Goal: Transaction & Acquisition: Purchase product/service

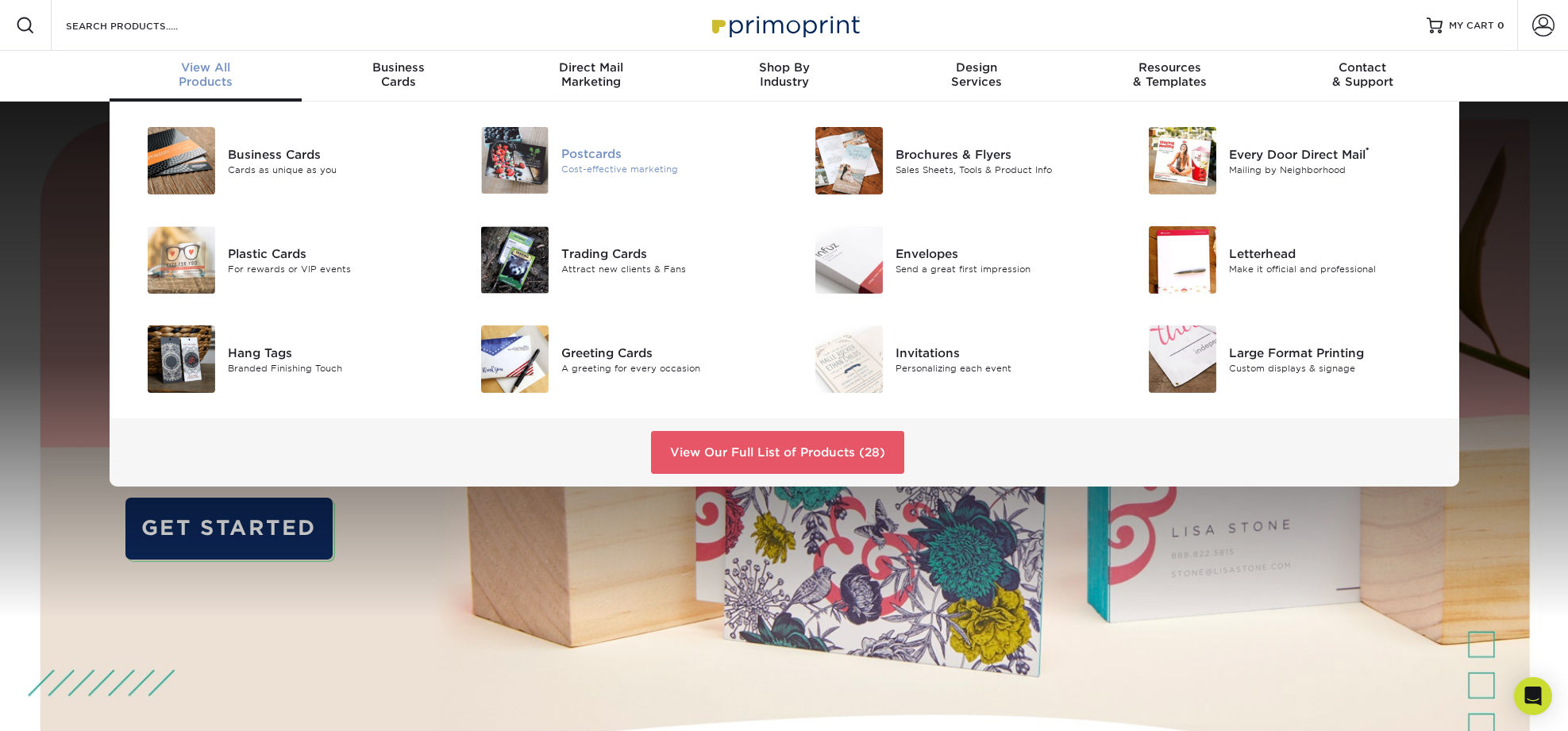
click at [599, 157] on div "Postcards" at bounding box center [666, 154] width 210 height 17
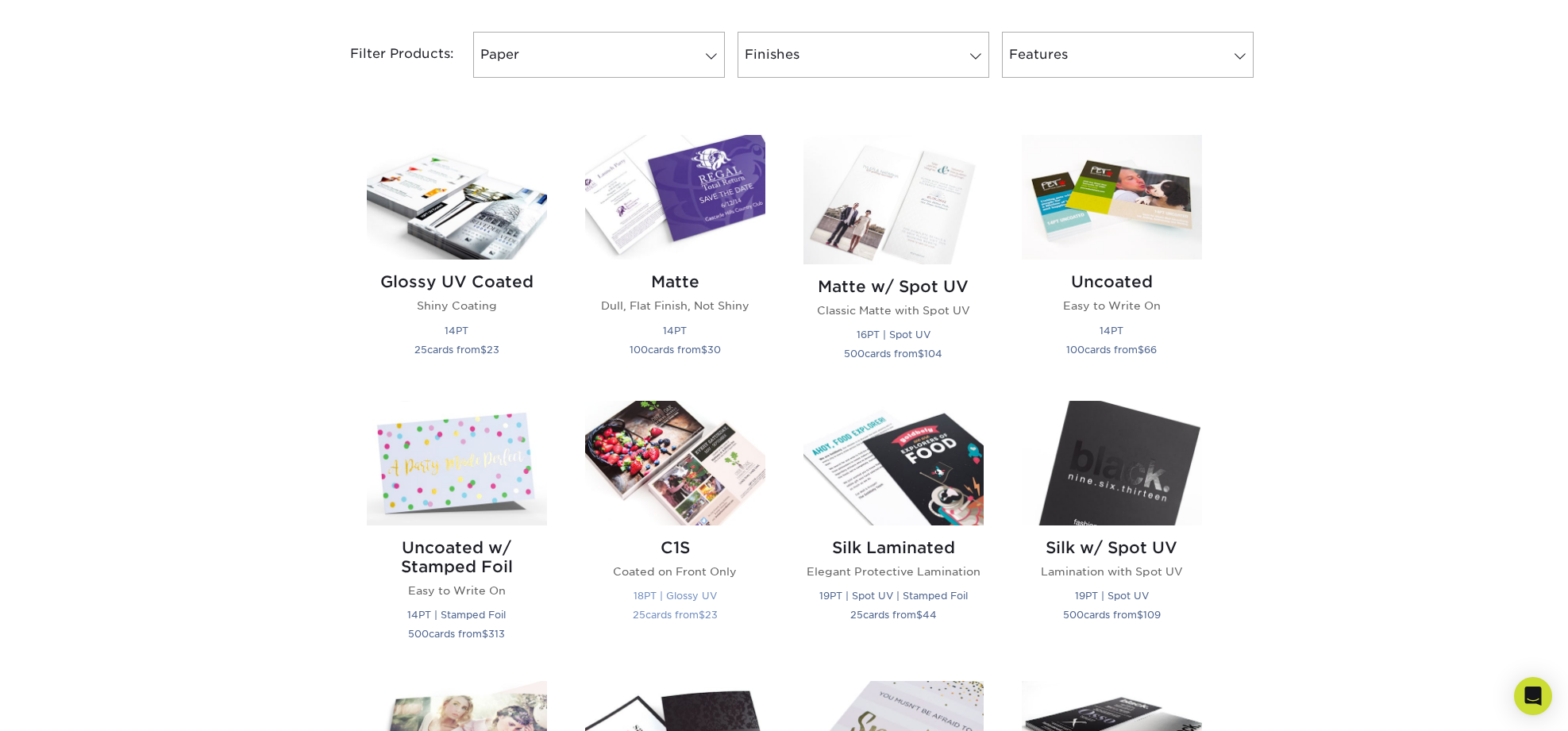
scroll to position [636, 0]
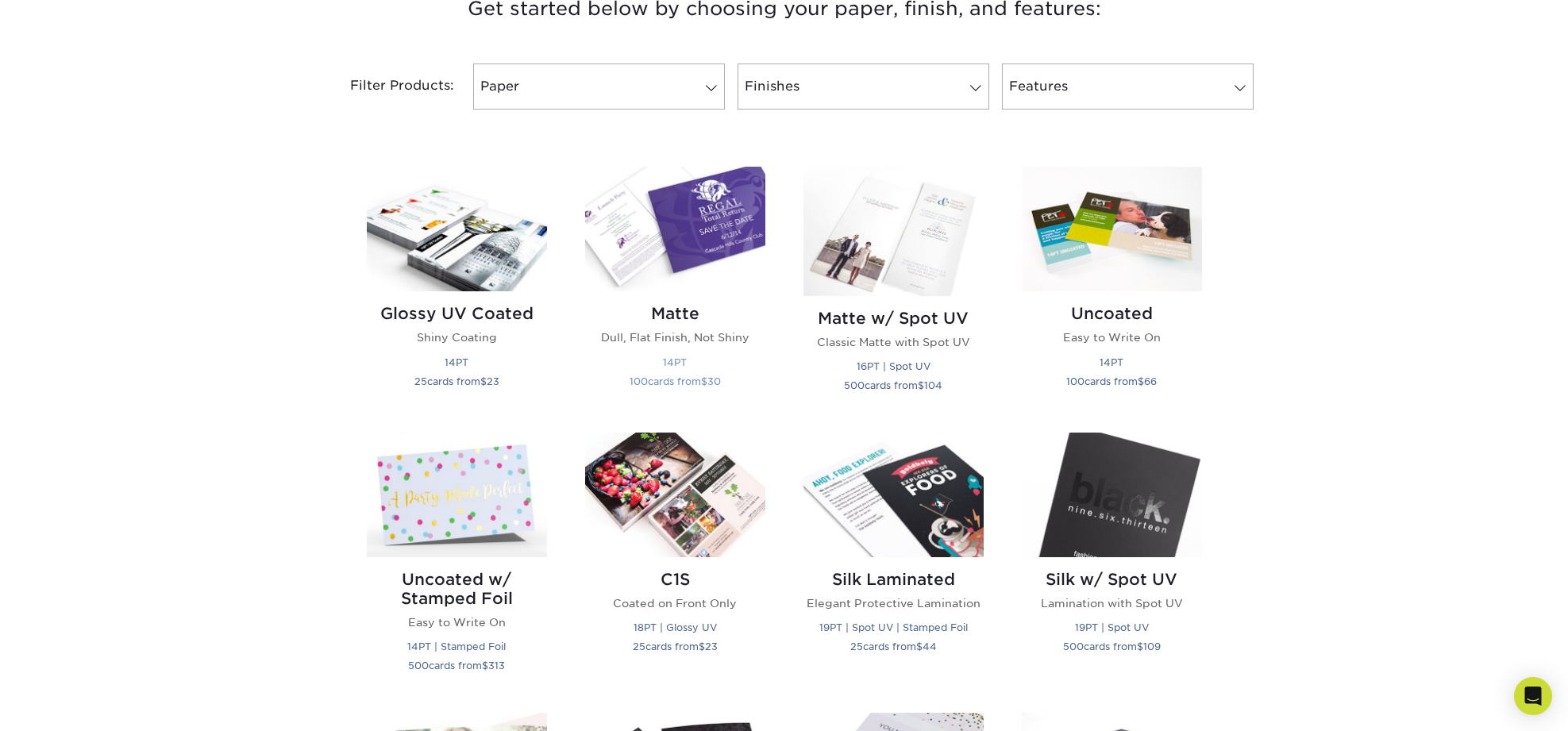
click at [668, 322] on h2 "Matte" at bounding box center [674, 313] width 181 height 19
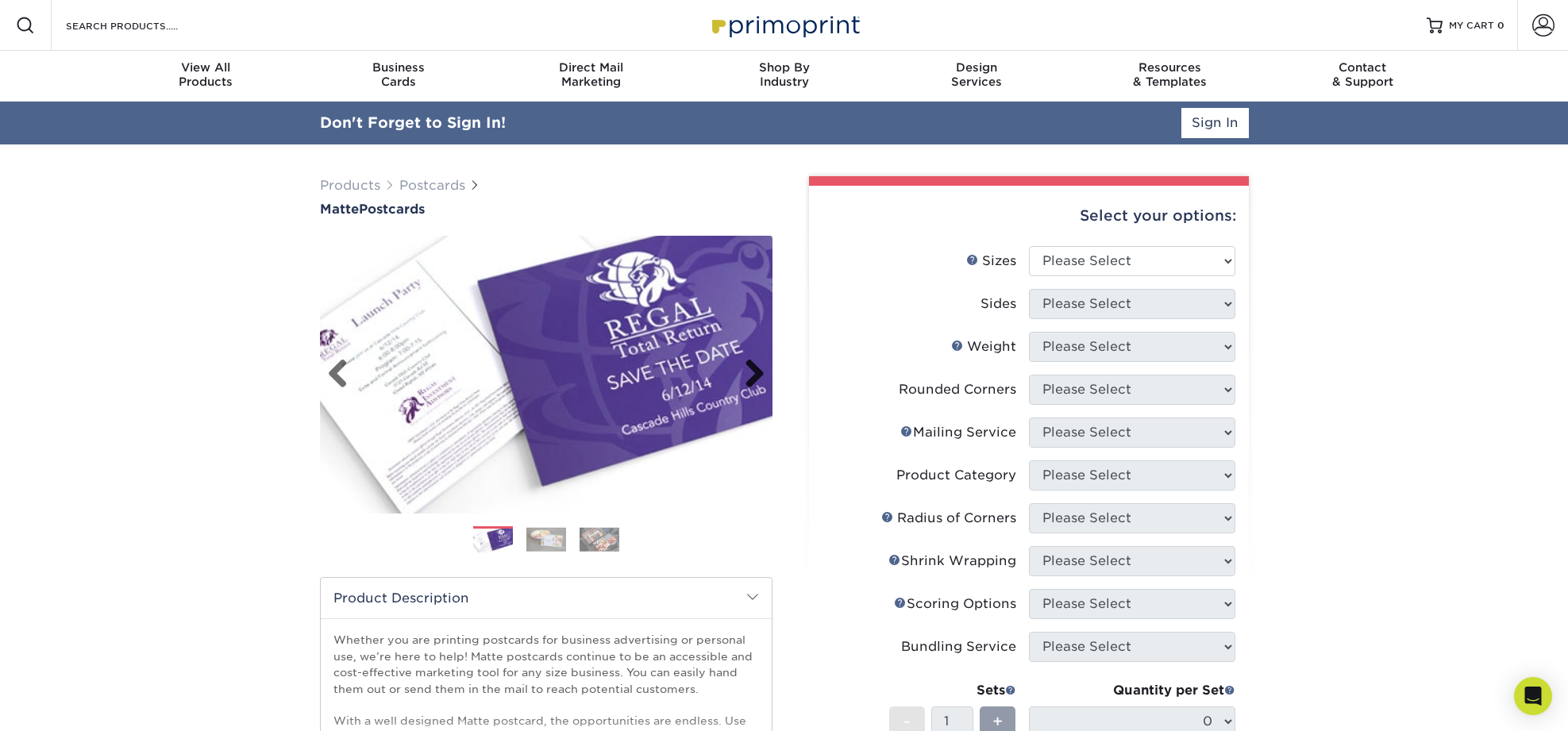
click at [755, 373] on link "Next" at bounding box center [748, 374] width 31 height 31
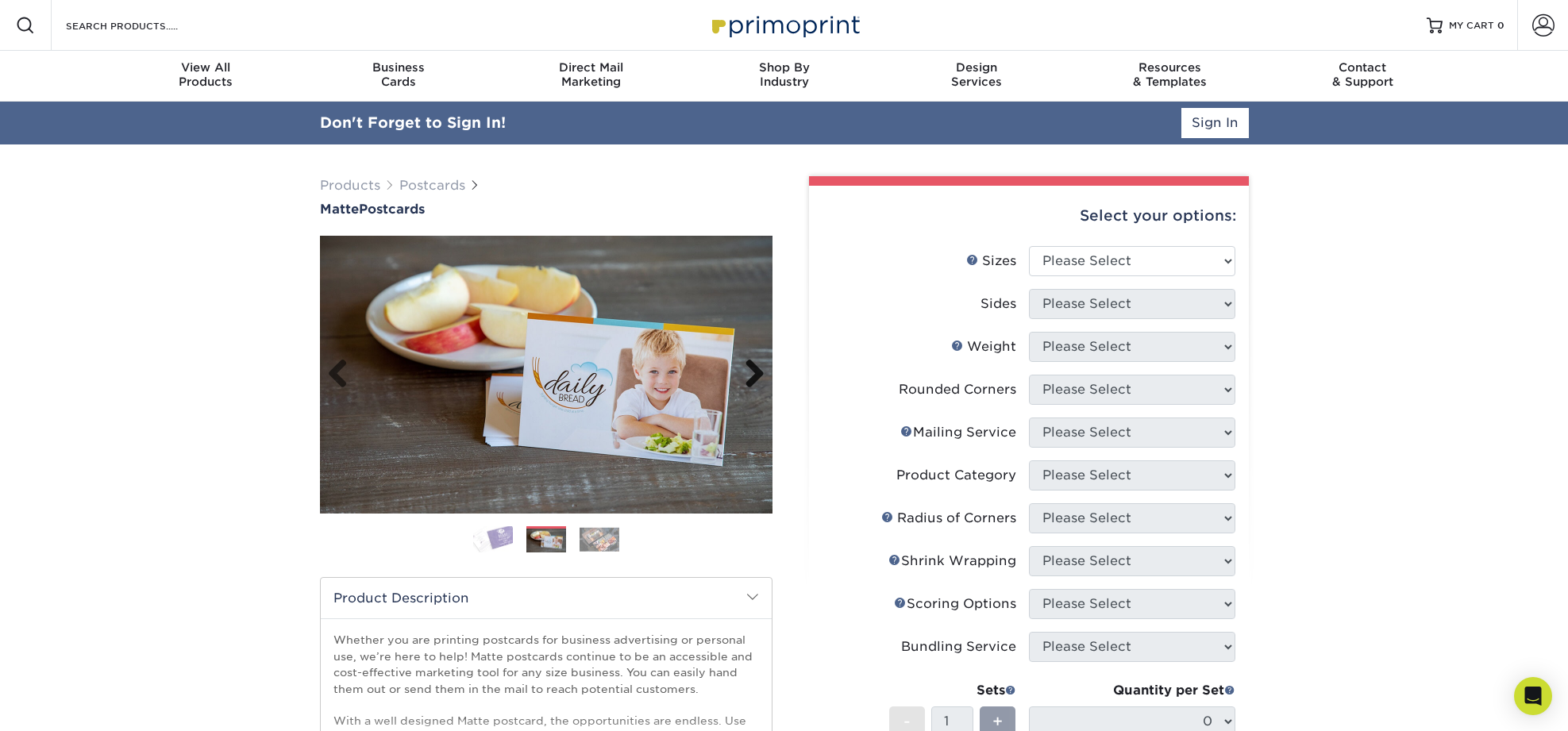
click at [755, 373] on link "Next" at bounding box center [748, 374] width 31 height 31
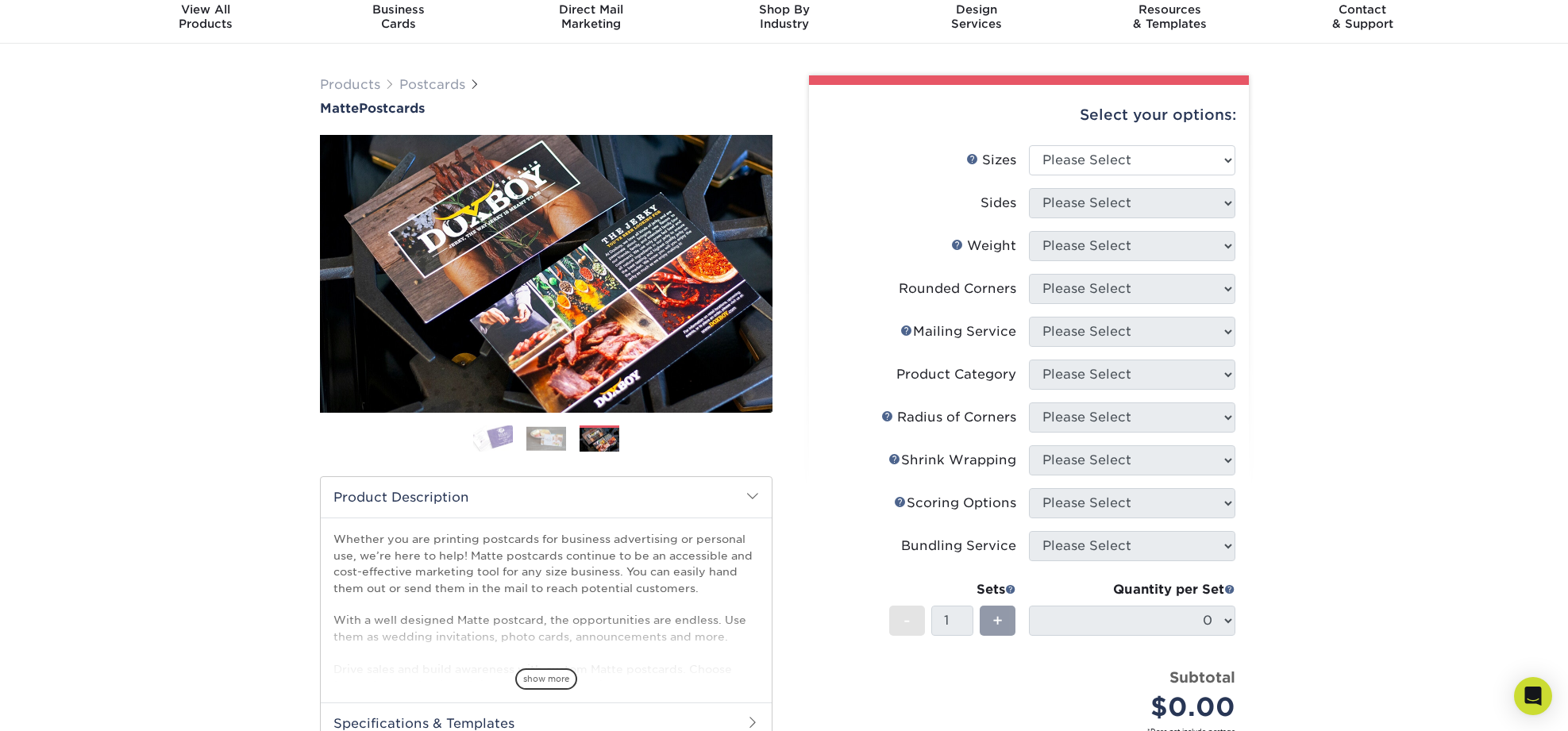
scroll to position [43, 0]
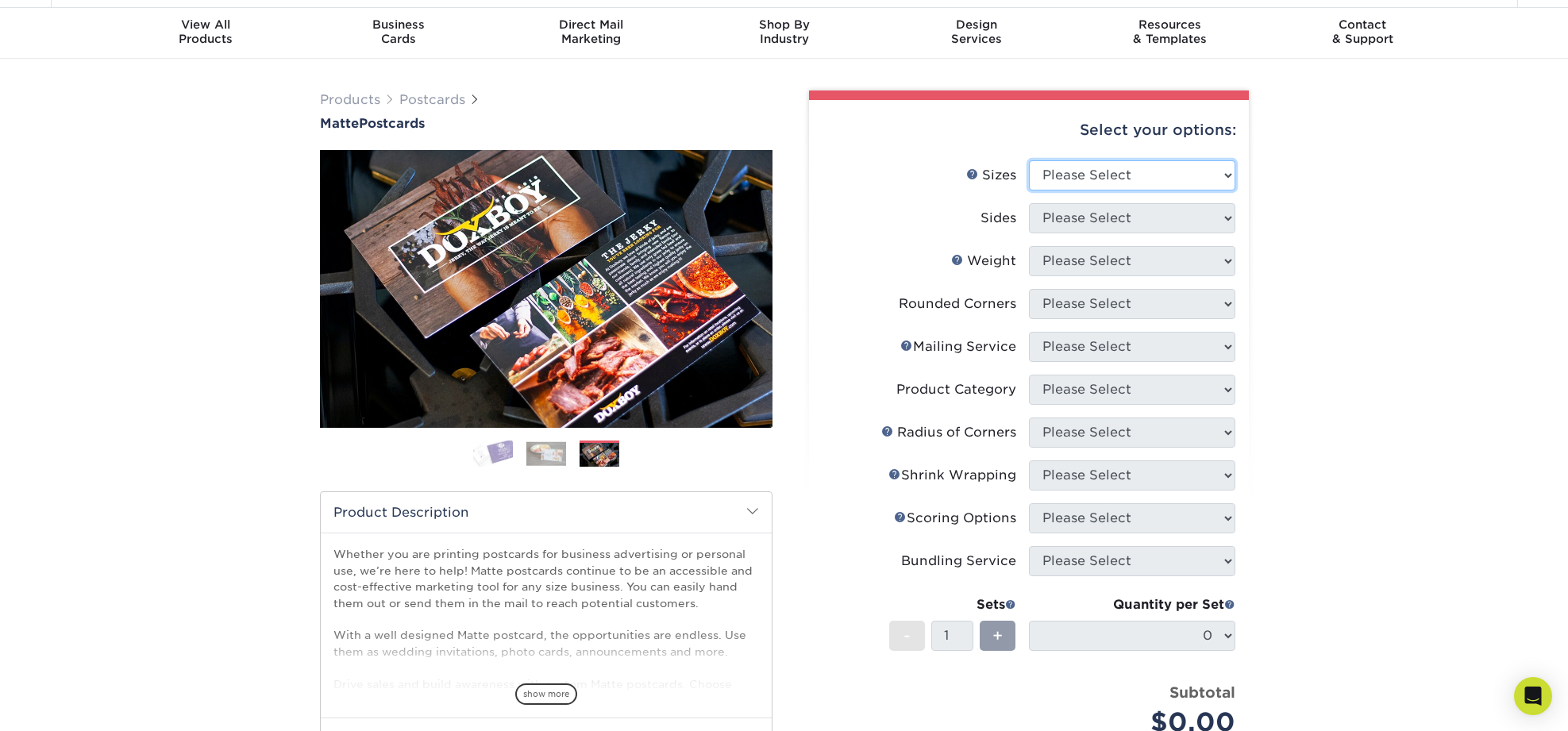
click at [1187, 180] on select "Please Select 1.5" x 7" 2" x 4" 2" x 6" 2" x 7" 2" x 8" 2.12" x 5.5" 2.125" x 5…" at bounding box center [1132, 176] width 207 height 31
select select "6.00x9.00"
click at [1029, 161] on select "Please Select 1.5" x 7" 2" x 4" 2" x 6" 2" x 7" 2" x 8" 2.12" x 5.5" 2.125" x 5…" at bounding box center [1132, 176] width 207 height 31
click at [1202, 220] on select "Please Select Print Both Sides Print Front Only" at bounding box center [1132, 218] width 207 height 31
select select "13abbda7-1d64-4f25-8bb2-c179b224825d"
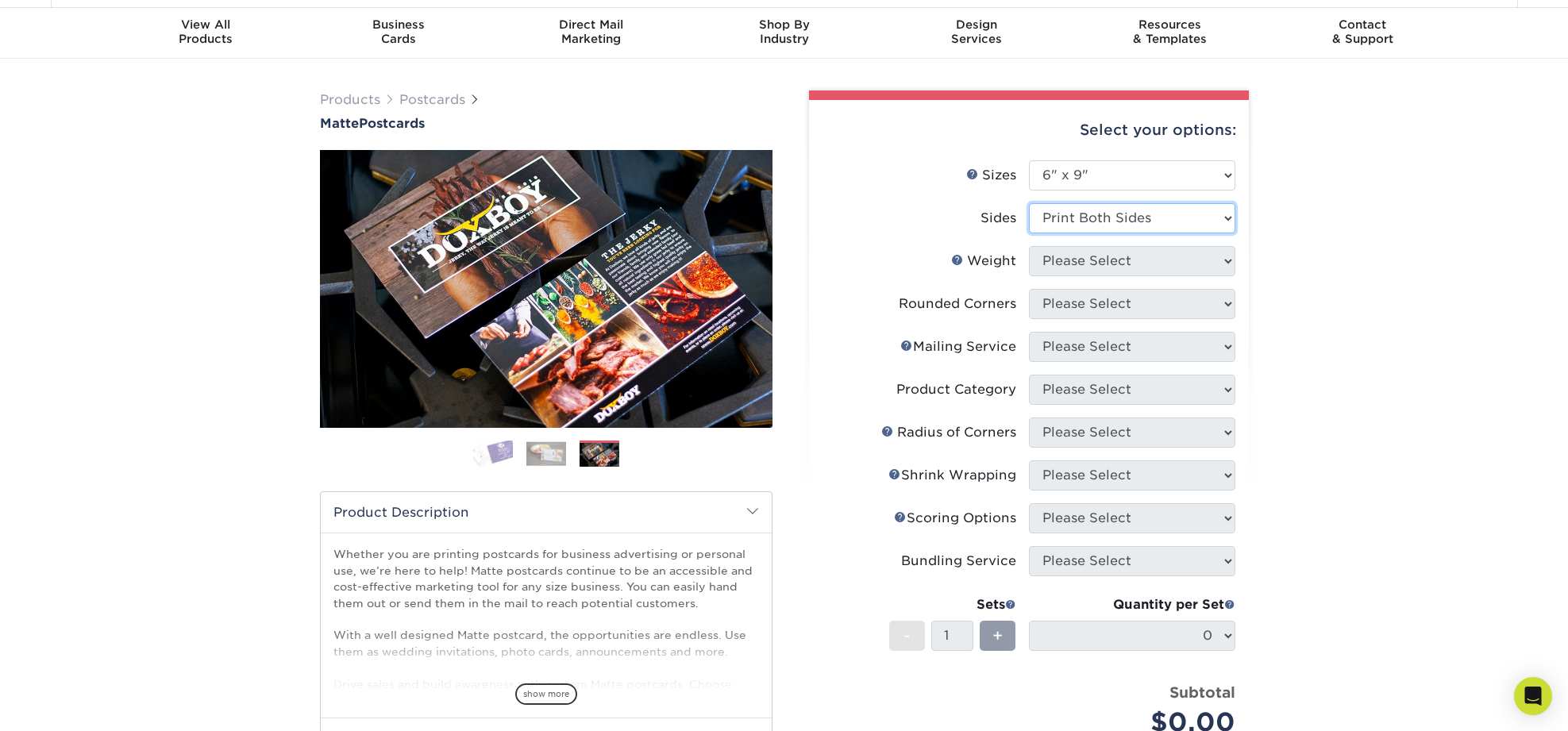
click at [1029, 203] on select "Please Select Print Both Sides Print Front Only" at bounding box center [1132, 218] width 207 height 31
click at [1186, 258] on select "Please Select 16PT 14PT" at bounding box center [1132, 261] width 207 height 31
select select "16PT"
click at [1029, 246] on select "Please Select 16PT 14PT" at bounding box center [1132, 261] width 207 height 31
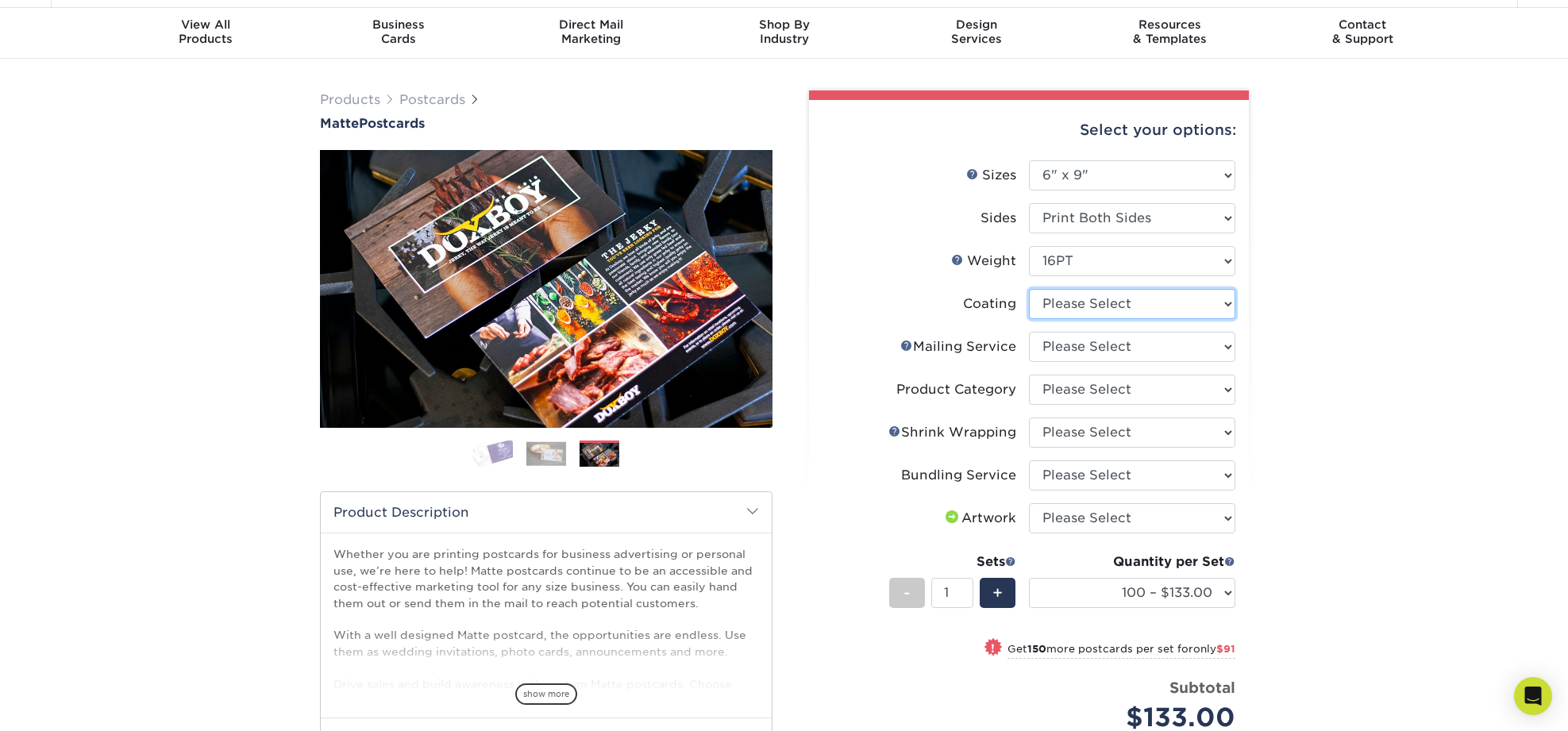
click at [1191, 307] on select at bounding box center [1132, 304] width 207 height 31
select select "121bb7b5-3b4d-429f-bd8d-bbf80e953313"
click at [1029, 289] on select at bounding box center [1132, 304] width 207 height 31
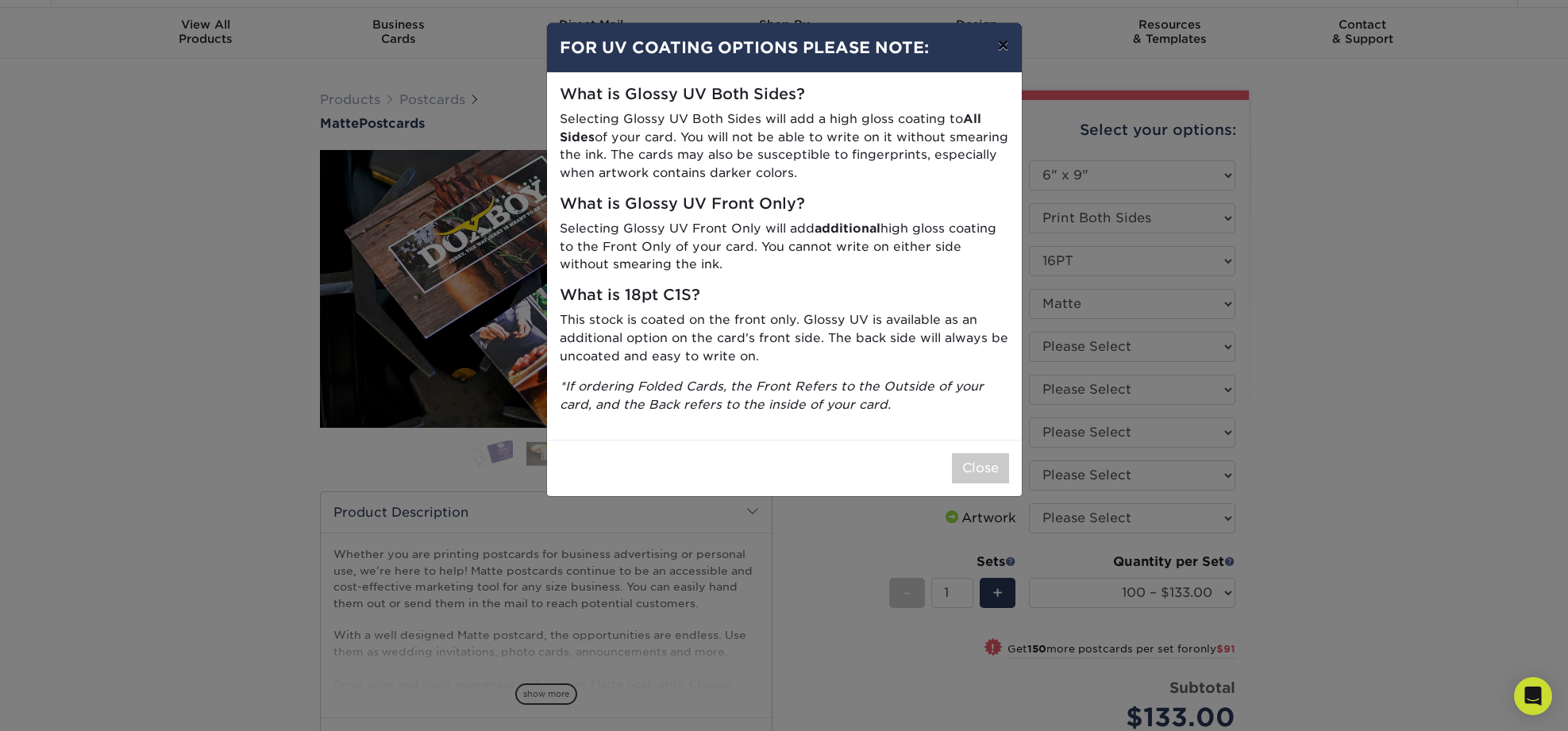
click at [1001, 47] on button "×" at bounding box center [1002, 45] width 37 height 44
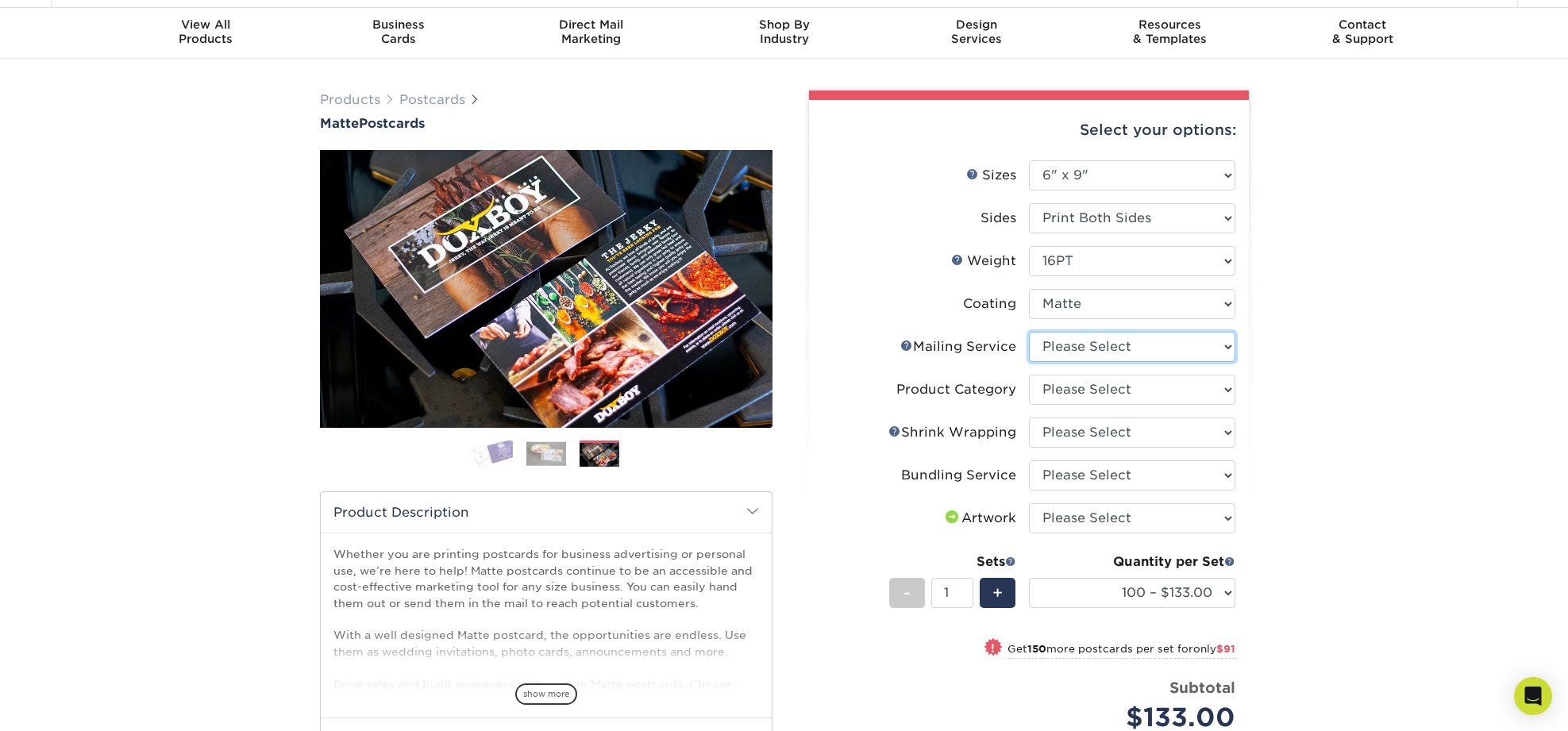
click at [1214, 343] on select "Please Select No Direct Mailing Service No, I will mail/stamp/imprint Direct Ma…" at bounding box center [1132, 347] width 207 height 31
select select "934e270e-9523-48b9-93c7-78b0896e16a6"
click at [1029, 331] on select "Please Select No Direct Mailing Service No, I will mail/stamp/imprint Direct Ma…" at bounding box center [1132, 347] width 207 height 31
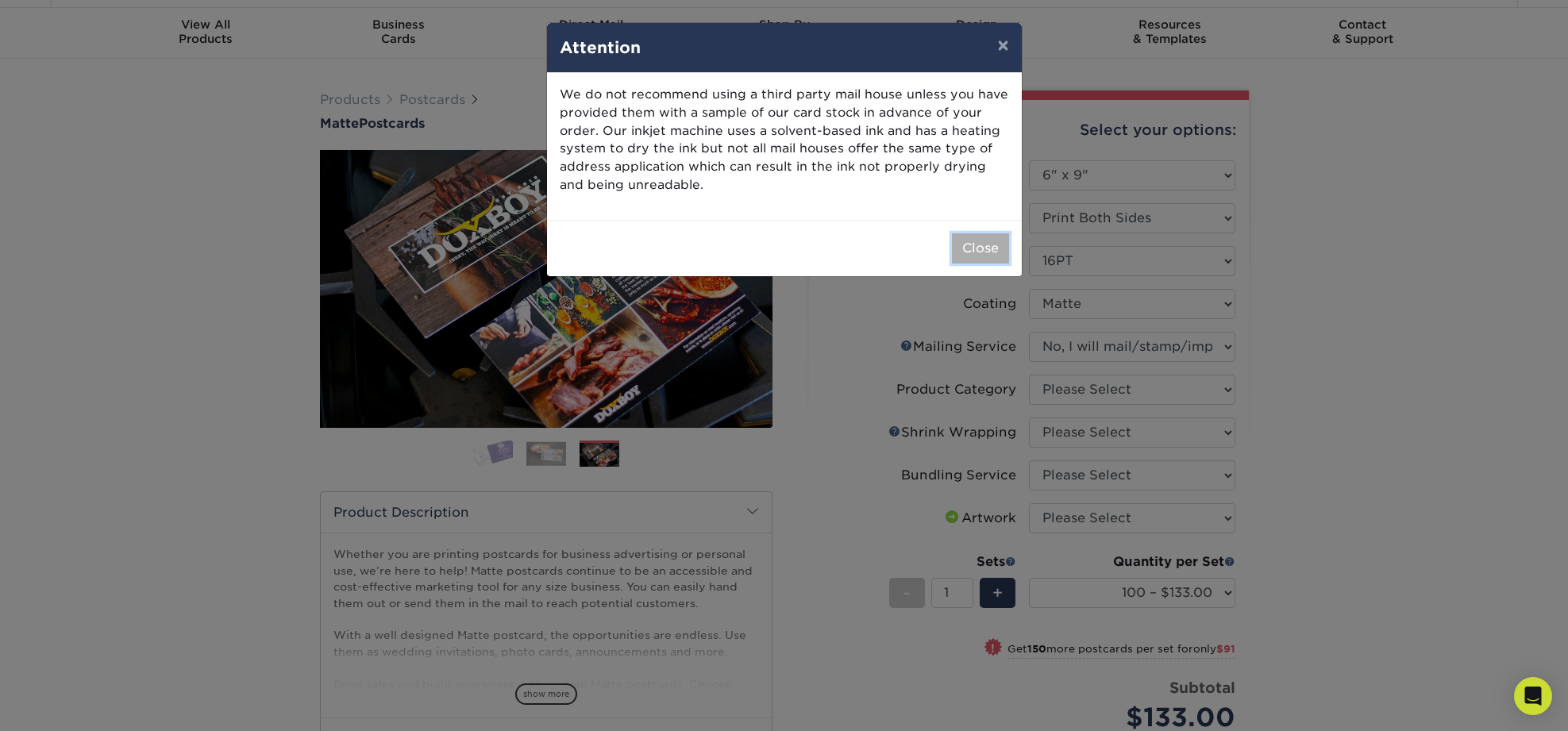
click at [983, 250] on button "Close" at bounding box center [981, 249] width 57 height 31
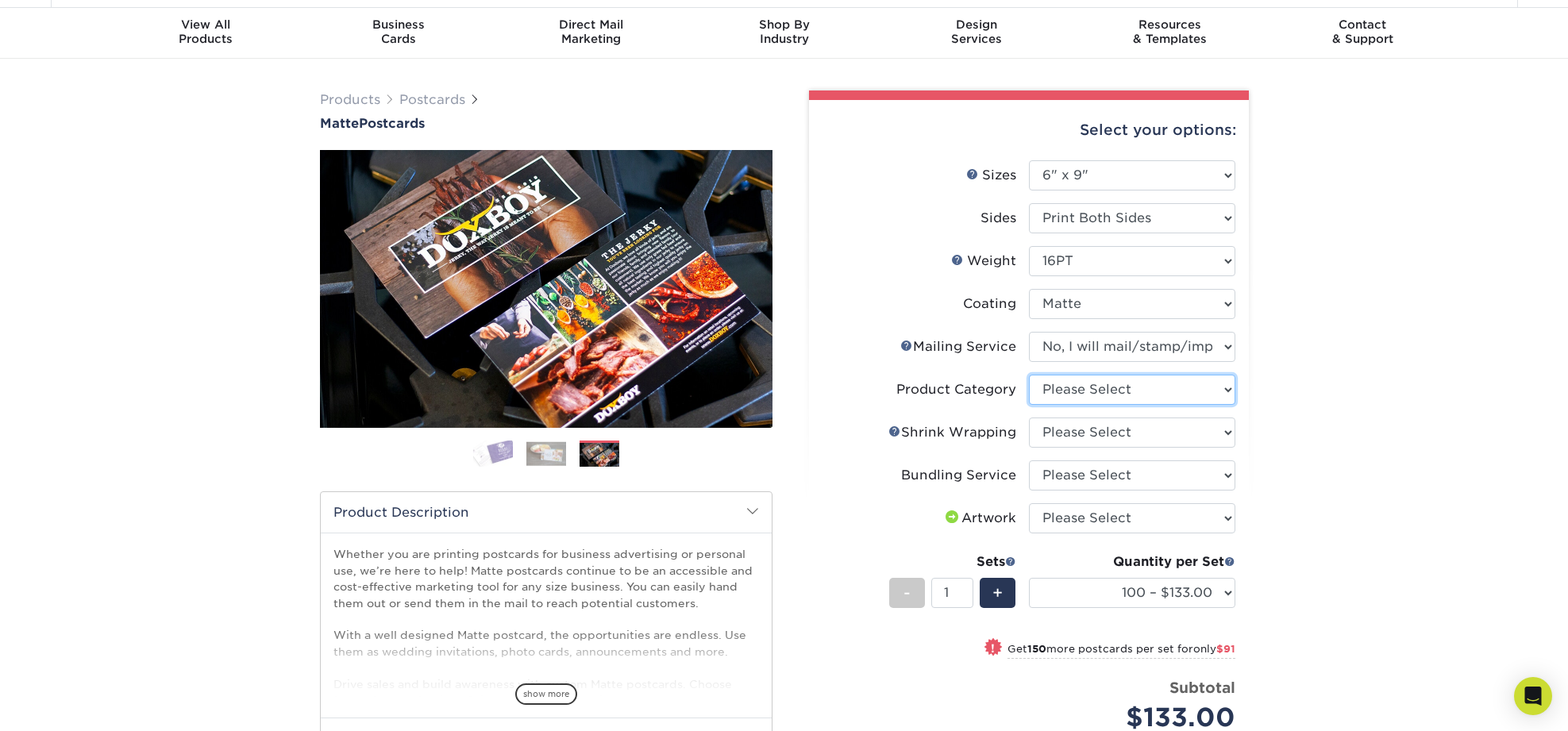
click at [1206, 392] on select "Please Select Postcards" at bounding box center [1132, 390] width 207 height 31
select select "9b7272e0-d6c8-4c3c-8e97-d3a1bcdab858"
click at [1029, 374] on select "Please Select Postcards" at bounding box center [1132, 390] width 207 height 31
click at [1184, 429] on select "Please Select No Shrink Wrapping Shrink Wrap 100 Per Package Shrink Wrap 50 Per…" at bounding box center [1132, 433] width 207 height 31
select select "c8749376-e7da-41d0-b3dc-647faf84d907"
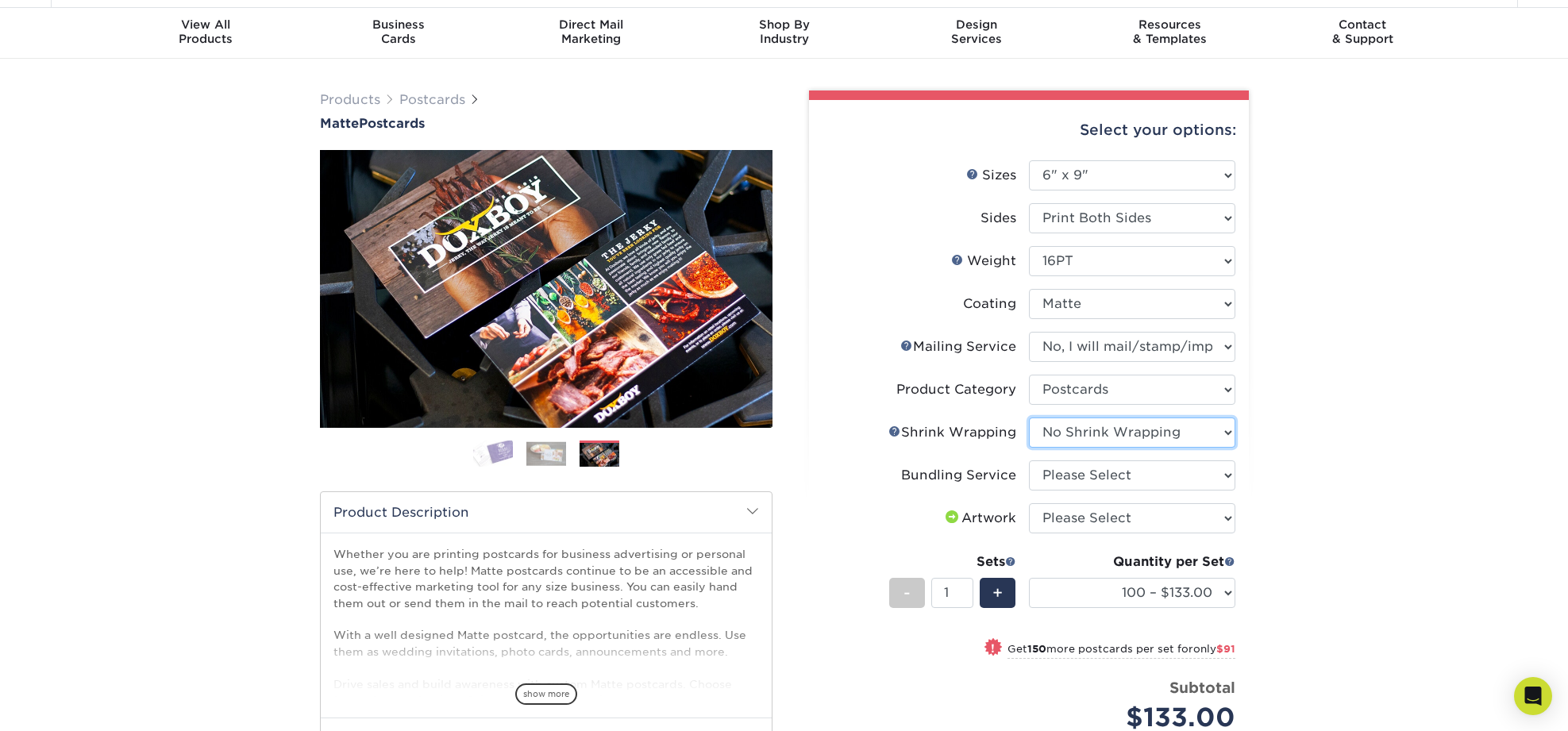
click at [1029, 418] on select "Please Select No Shrink Wrapping Shrink Wrap 100 Per Package Shrink Wrap 50 Per…" at bounding box center [1132, 433] width 207 height 31
click at [1206, 475] on select "Please Select No Bundling Services Yes, Bundles of 50 (+2 Days) Yes, Bundles of…" at bounding box center [1132, 476] width 207 height 31
select select "58689abb-25c0-461c-a4c3-a80b627d6649"
click at [1029, 461] on select "Please Select No Bundling Services Yes, Bundles of 50 (+2 Days) Yes, Bundles of…" at bounding box center [1132, 476] width 207 height 31
click at [1205, 522] on select "Please Select I will upload files I need a design - $150" at bounding box center [1132, 518] width 207 height 31
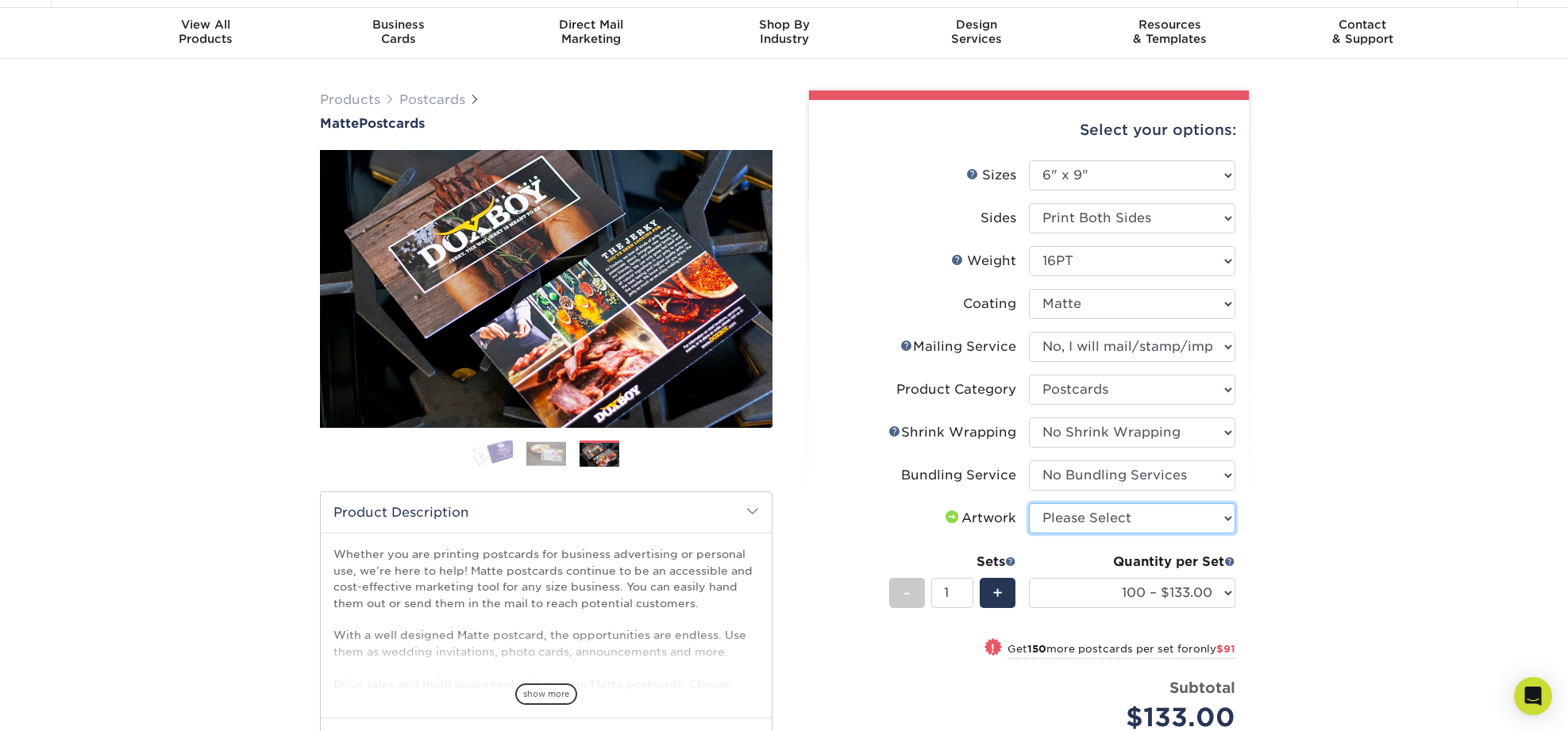
select select "upload"
click at [1029, 503] on select "Please Select I will upload files I need a design - $150" at bounding box center [1132, 518] width 207 height 31
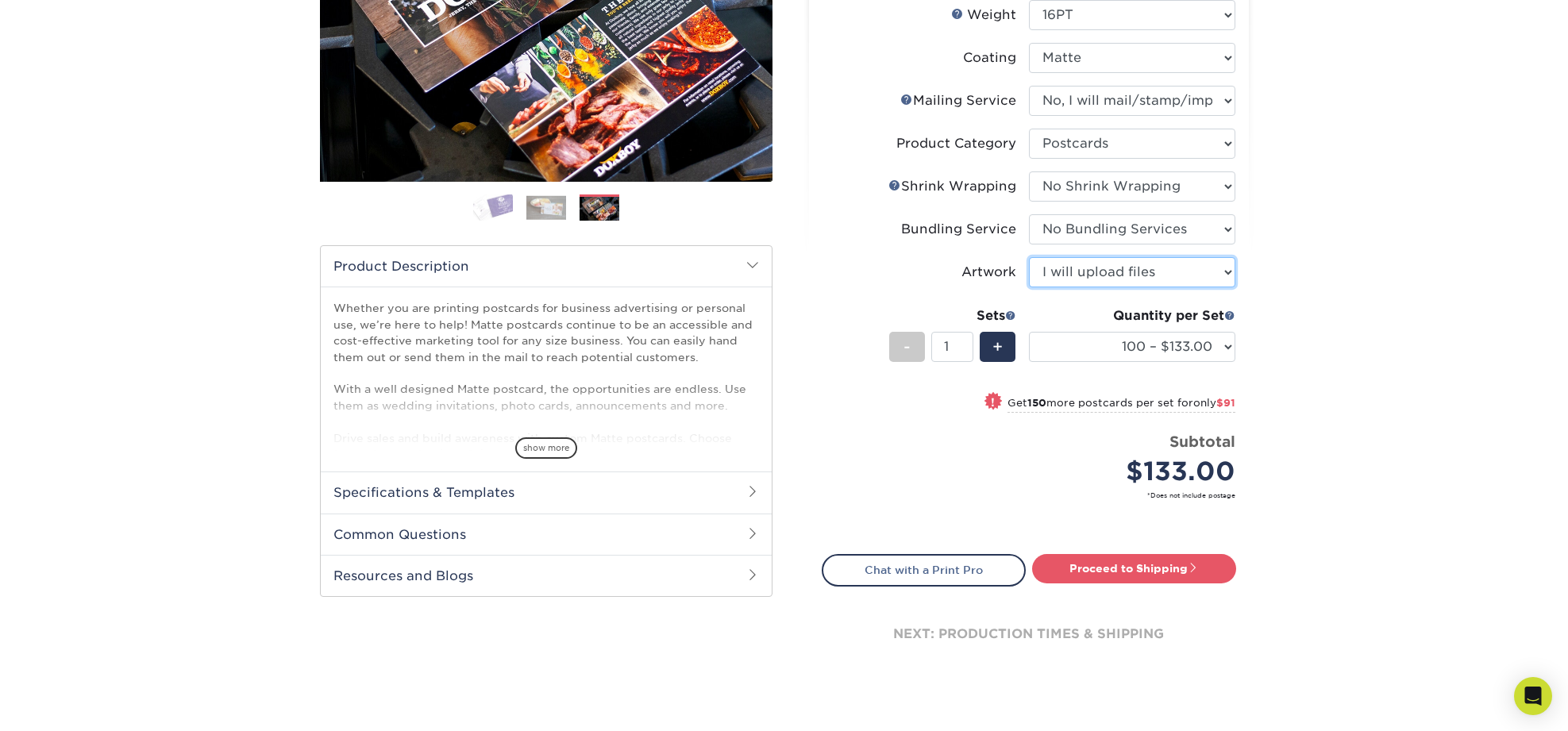
scroll to position [318, 0]
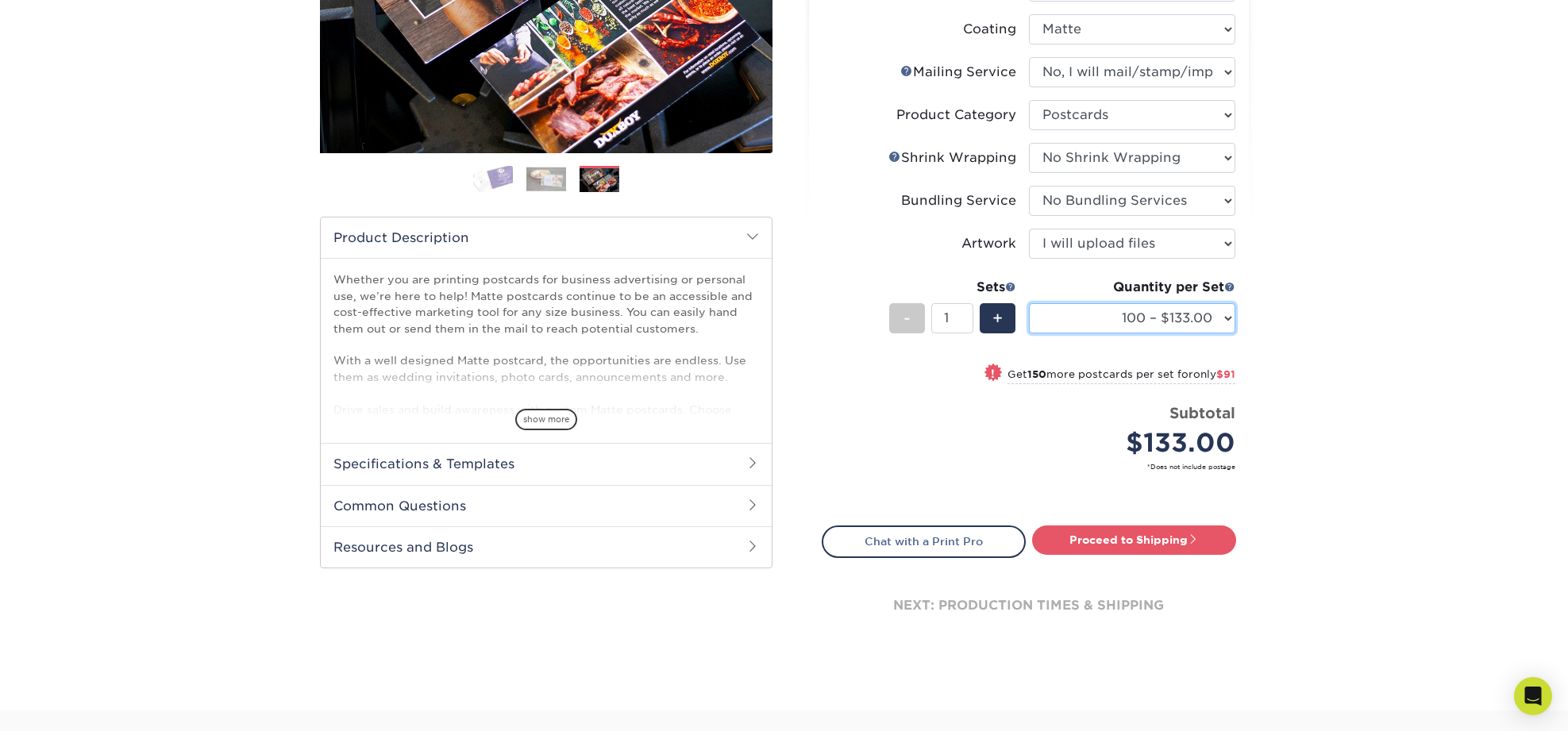
click at [1226, 317] on select "100 – $133.00 250 – $224.00 500 – $270.00 1000 – $318.00 2500 – $515.00 5000 – …" at bounding box center [1132, 319] width 207 height 31
select select "250 – $224.00"
click at [1029, 304] on select "100 – $133.00 250 – $224.00 500 – $270.00 1000 – $318.00 2500 – $515.00 5000 – …" at bounding box center [1132, 319] width 207 height 31
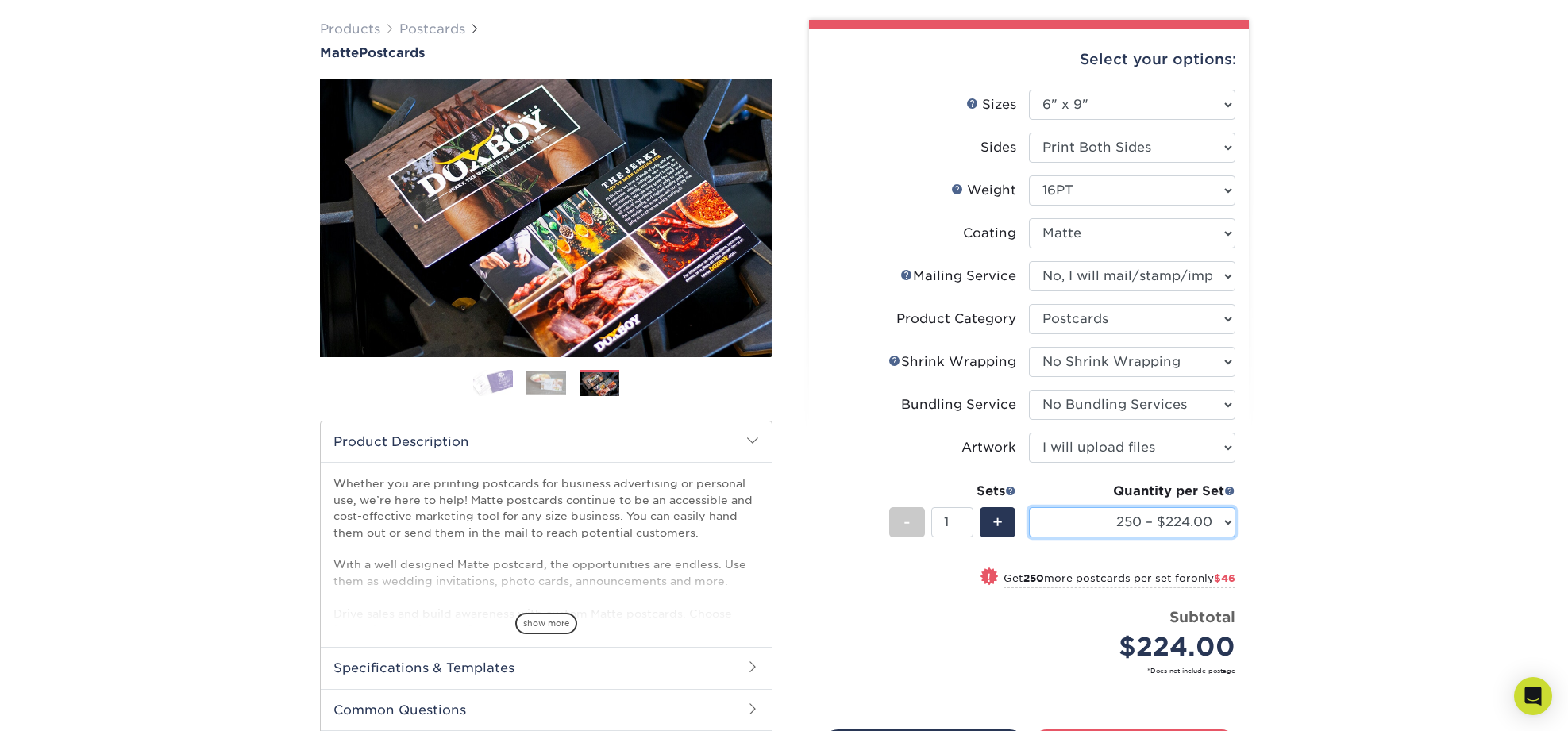
scroll to position [112, 0]
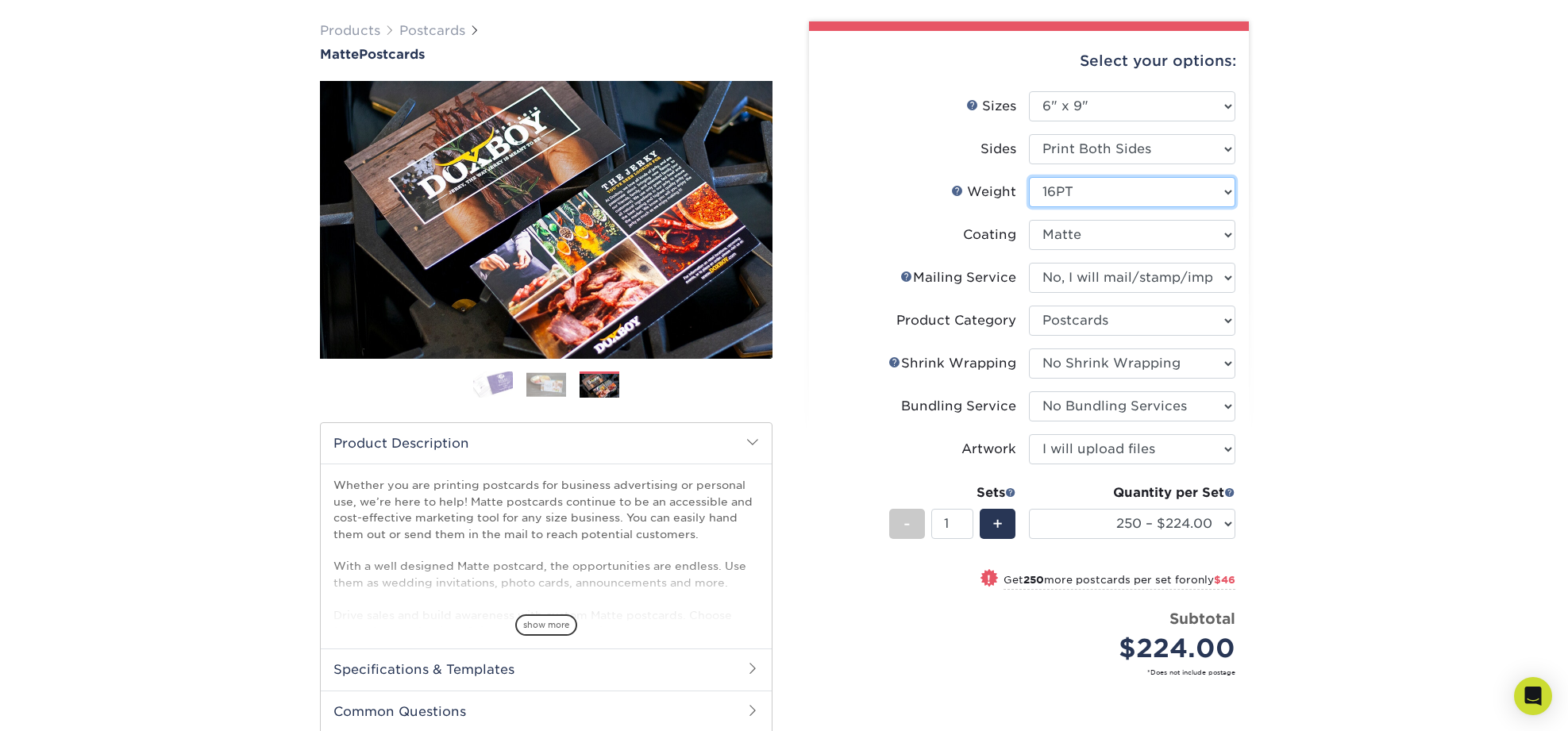
click at [1227, 189] on select "Please Select 16PT 14PT" at bounding box center [1132, 192] width 207 height 31
select select "14PT"
click at [1029, 177] on select "Please Select 16PT 14PT" at bounding box center [1132, 192] width 207 height 31
select select "-1"
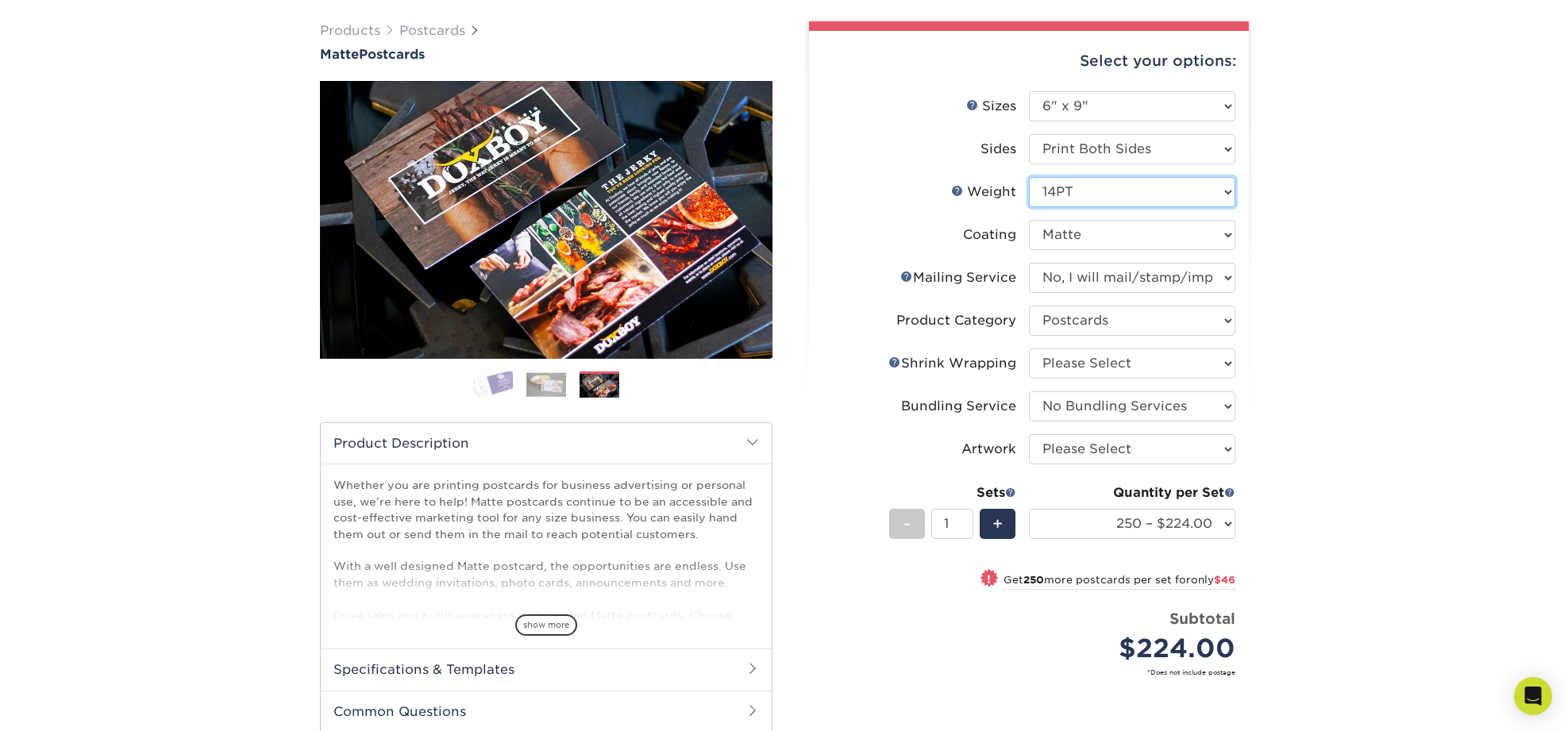
select select "-1"
click at [1211, 236] on select at bounding box center [1132, 235] width 207 height 31
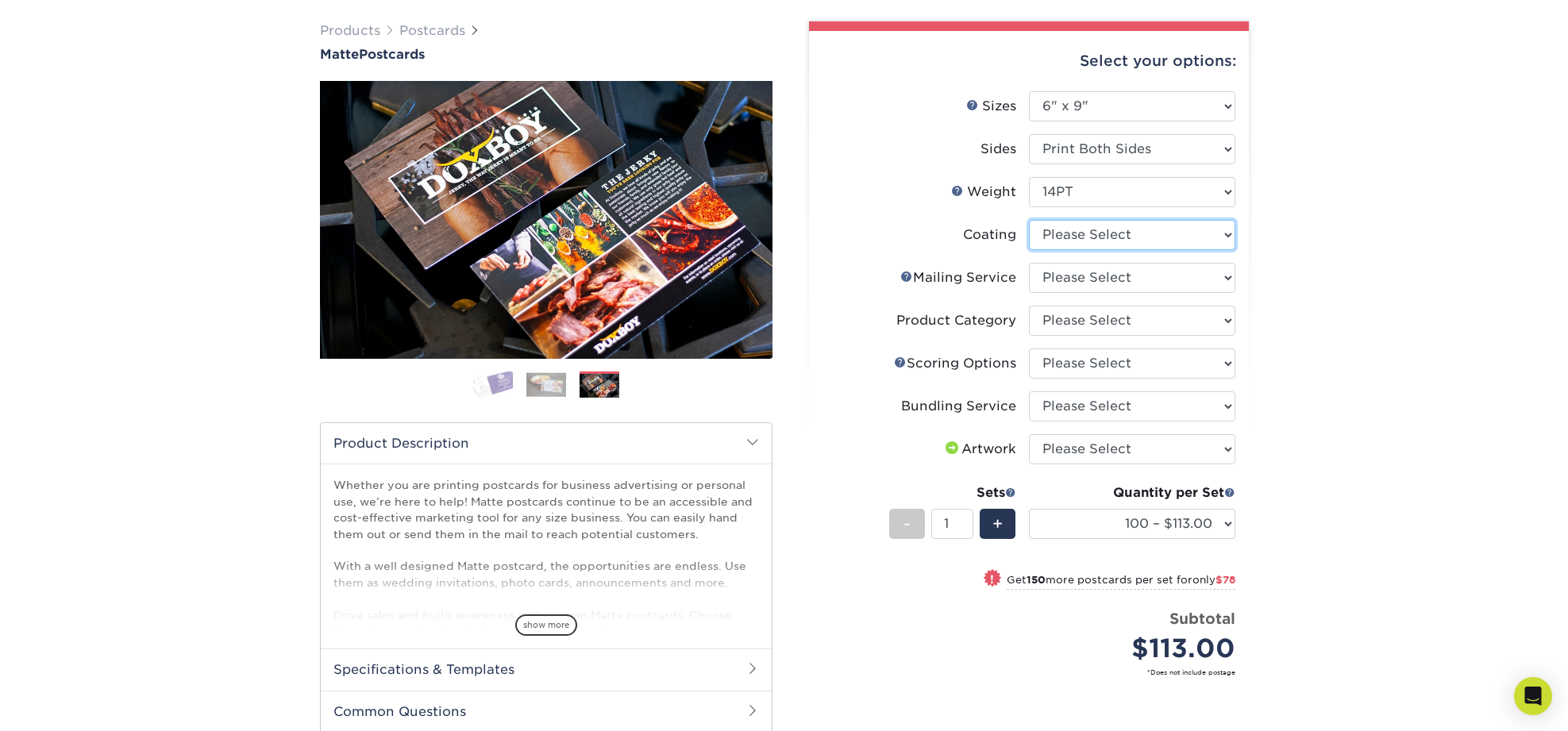
select select "121bb7b5-3b4d-429f-bd8d-bbf80e953313"
click at [1029, 220] on select at bounding box center [1132, 235] width 207 height 31
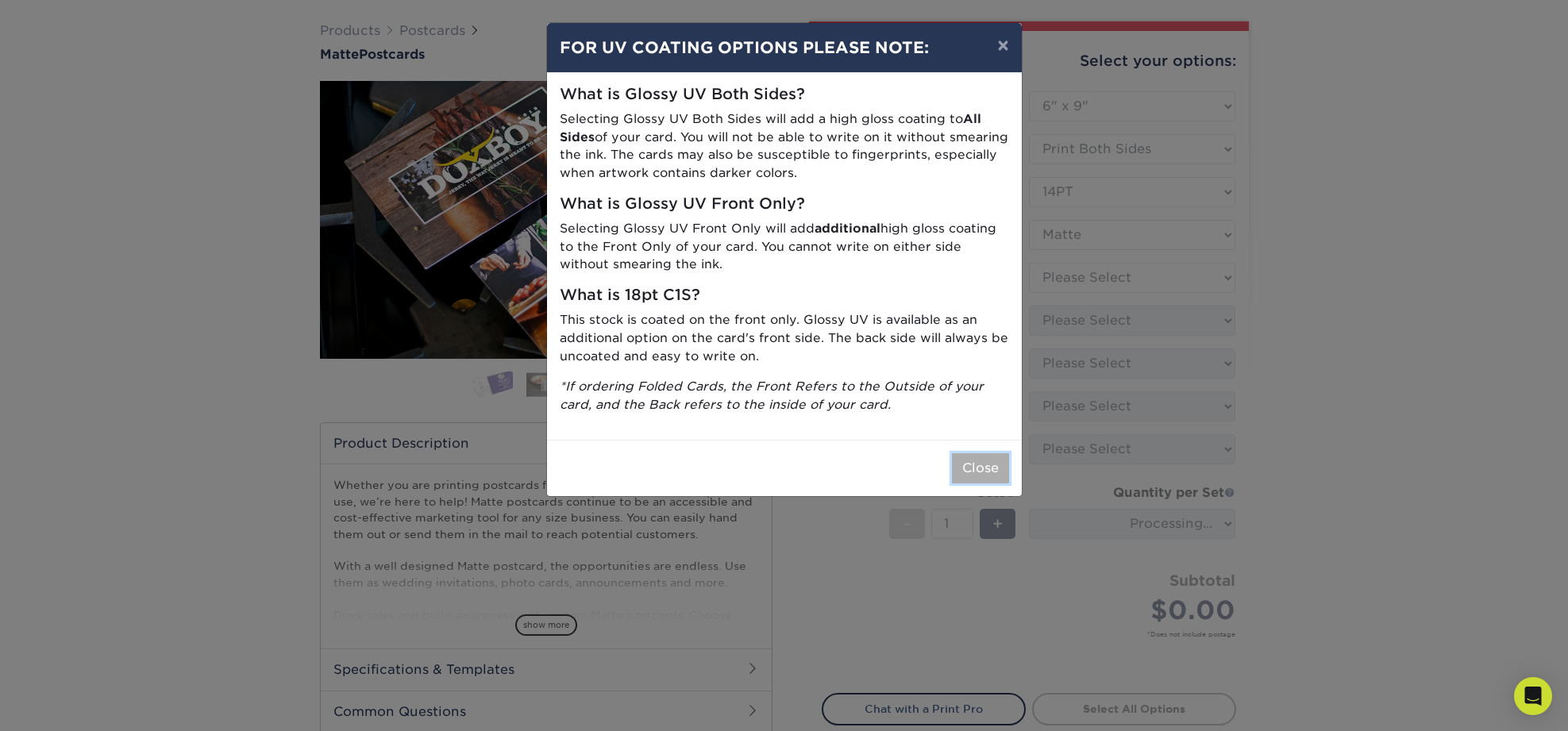
click at [982, 465] on button "Close" at bounding box center [981, 469] width 57 height 31
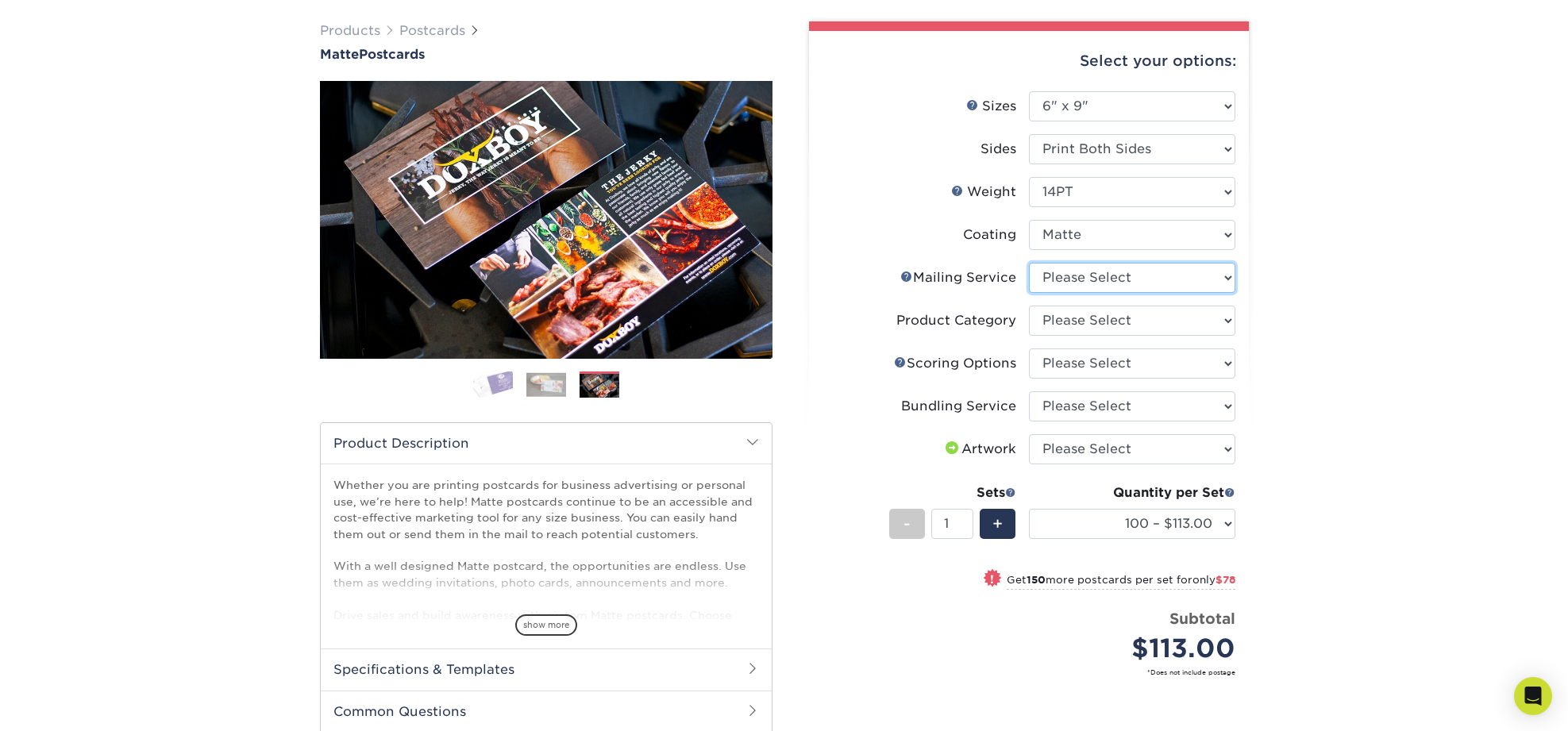
click at [1227, 277] on select "Please Select No Direct Mailing Service No, I will mail/stamp/imprint Direct Ma…" at bounding box center [1132, 278] width 207 height 31
select select "934e270e-9523-48b9-93c7-78b0896e16a6"
click at [1029, 263] on select "Please Select No Direct Mailing Service No, I will mail/stamp/imprint Direct Ma…" at bounding box center [1132, 278] width 207 height 31
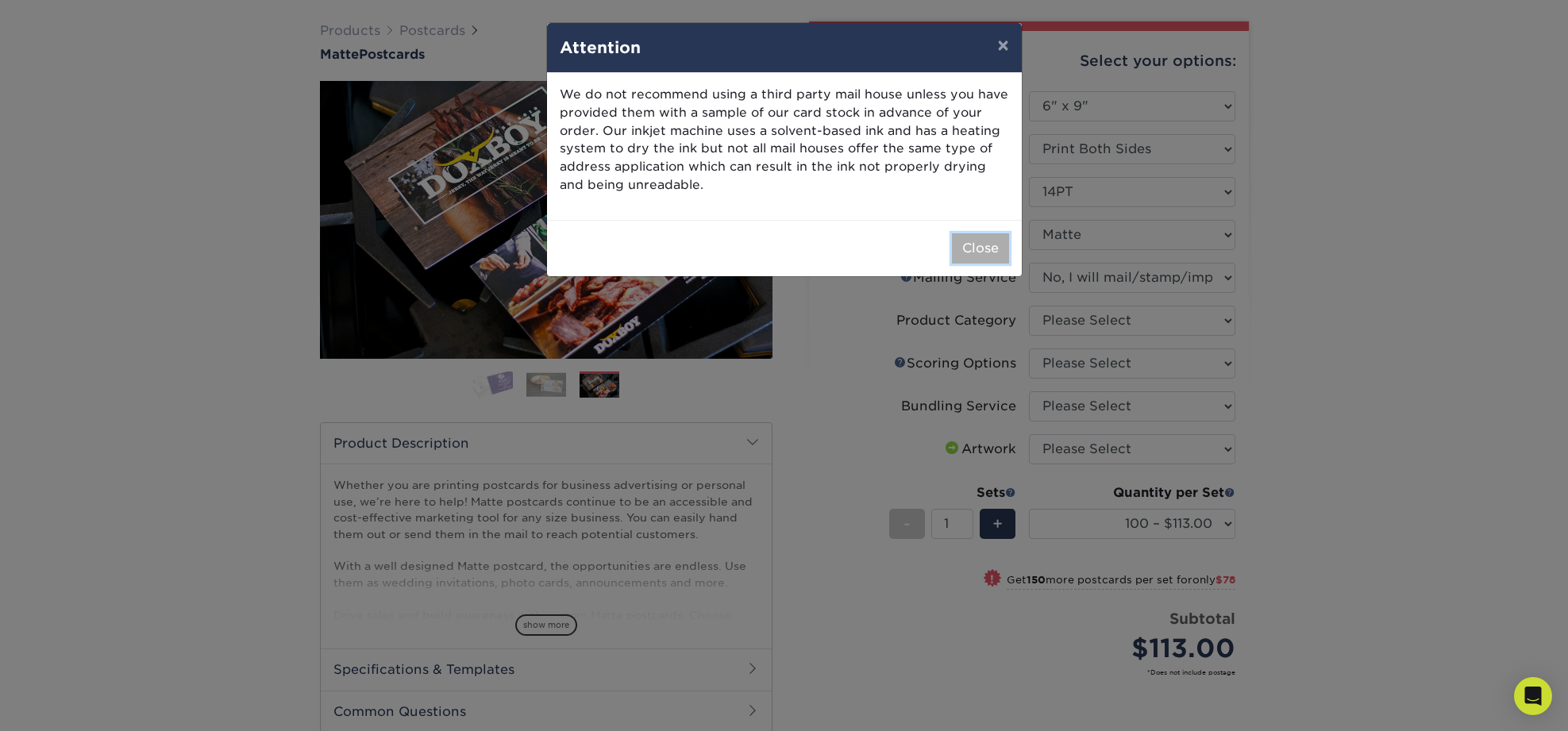
click at [980, 250] on button "Close" at bounding box center [981, 249] width 57 height 31
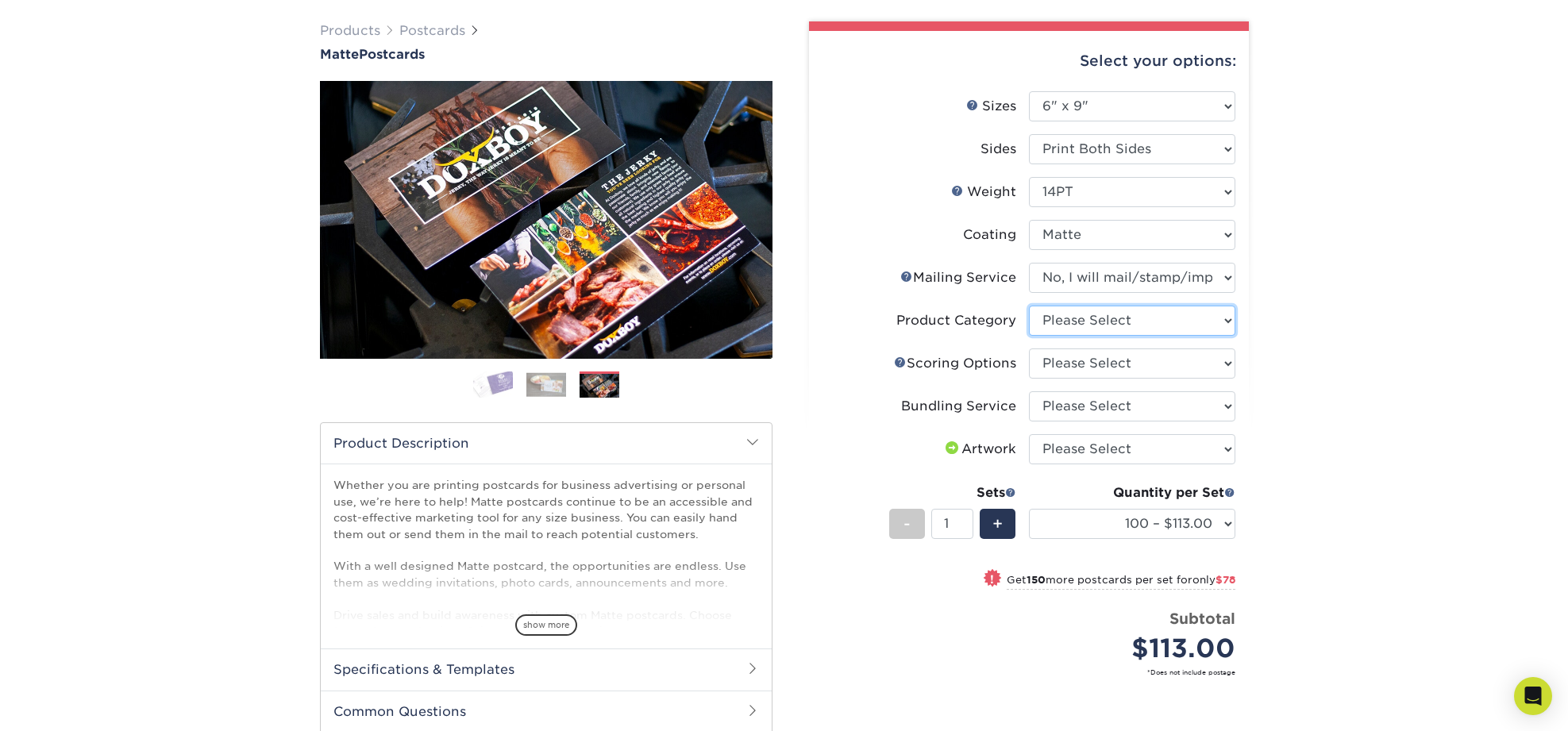
click at [1224, 321] on select "Please Select Postcards" at bounding box center [1132, 321] width 207 height 31
select select "9b7272e0-d6c8-4c3c-8e97-d3a1bcdab858"
click at [1029, 305] on select "Please Select Postcards" at bounding box center [1132, 321] width 207 height 31
click at [1220, 366] on select "Please Select No Scoring One Score Two Scores" at bounding box center [1132, 364] width 207 height 31
select select "16ebe401-5398-422d-8cb0-f3adbb82deb5"
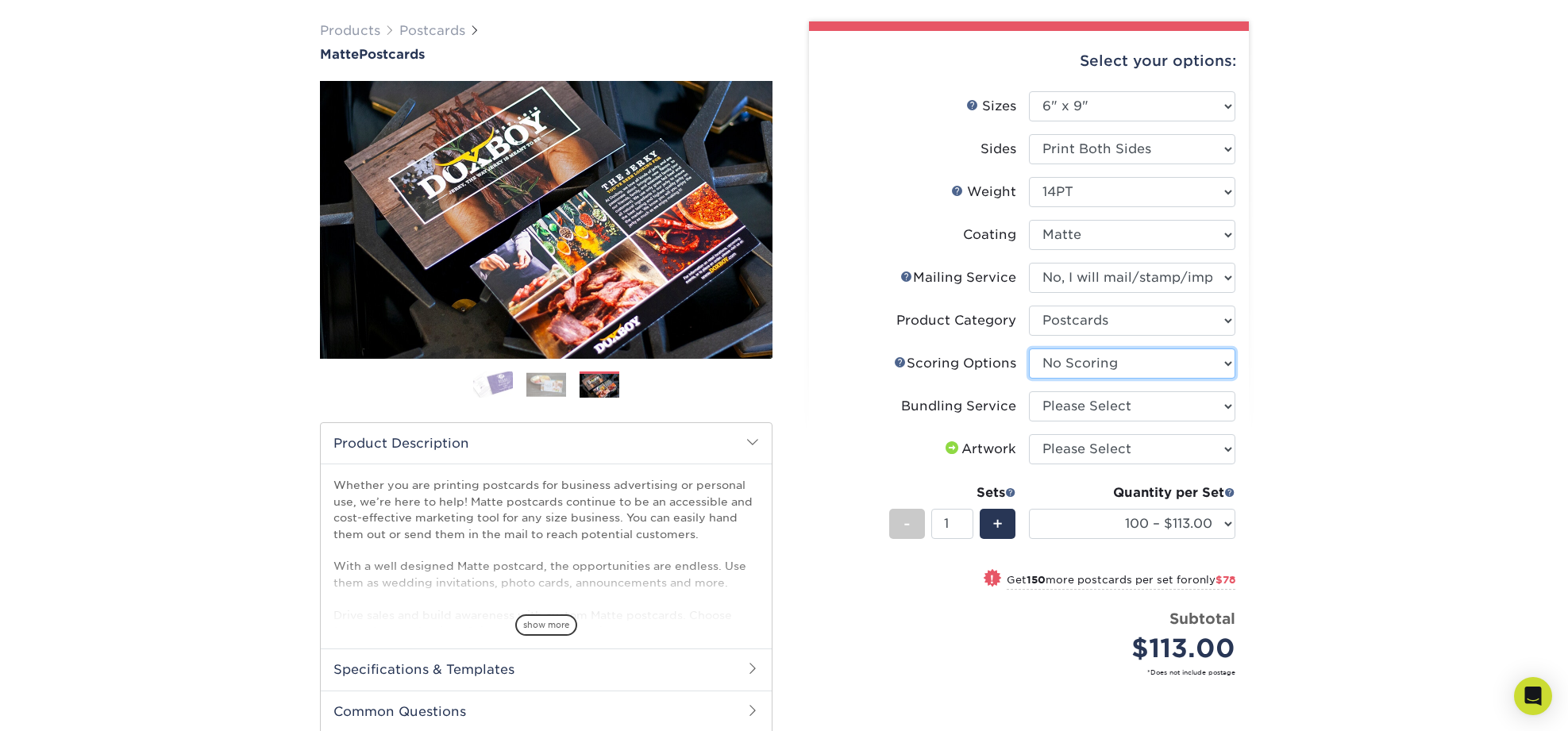
click at [1029, 348] on select "Please Select No Scoring One Score Two Scores" at bounding box center [1132, 364] width 207 height 31
click at [1221, 400] on select "Please Select No Bundling Services Yes, Bundles of 50 (+2 Days) Yes, Bundles of…" at bounding box center [1132, 407] width 207 height 31
select select "58689abb-25c0-461c-a4c3-a80b627d6649"
click at [1029, 392] on select "Please Select No Bundling Services Yes, Bundles of 50 (+2 Days) Yes, Bundles of…" at bounding box center [1132, 407] width 207 height 31
click at [1223, 455] on select "Please Select I will upload files I need a design - $150" at bounding box center [1132, 449] width 207 height 31
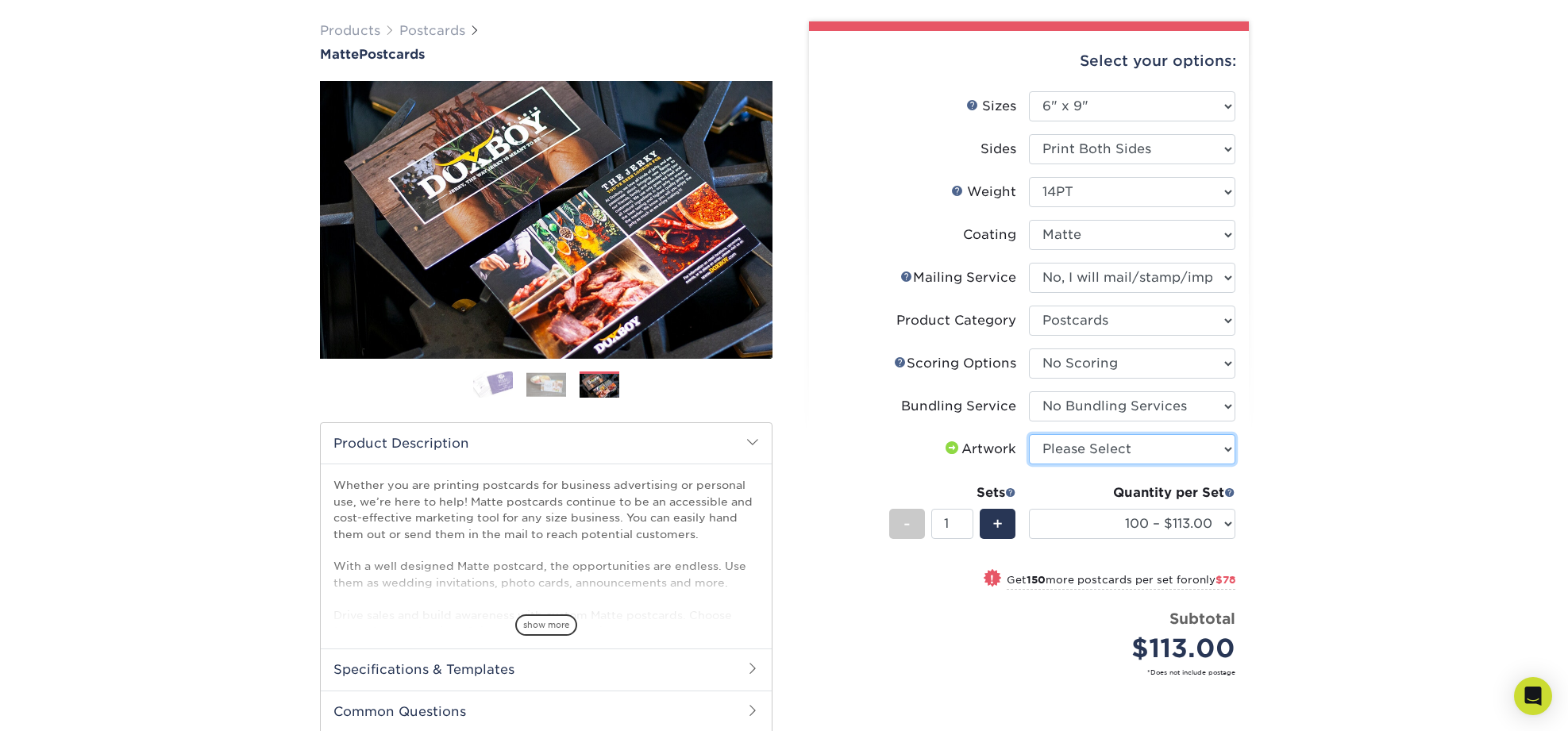
select select "upload"
click at [1029, 434] on select "Please Select I will upload files I need a design - $150" at bounding box center [1132, 449] width 207 height 31
click at [1223, 525] on select "100 – $113.00 250 – $191.00 500 – $229.00 1000 – $270.00 2500 – $438.00 5000 – …" at bounding box center [1132, 524] width 207 height 31
select select "250 – $191.00"
click at [1029, 509] on select "100 – $113.00 250 – $191.00 500 – $229.00 1000 – $270.00 2500 – $438.00 5000 – …" at bounding box center [1132, 524] width 207 height 31
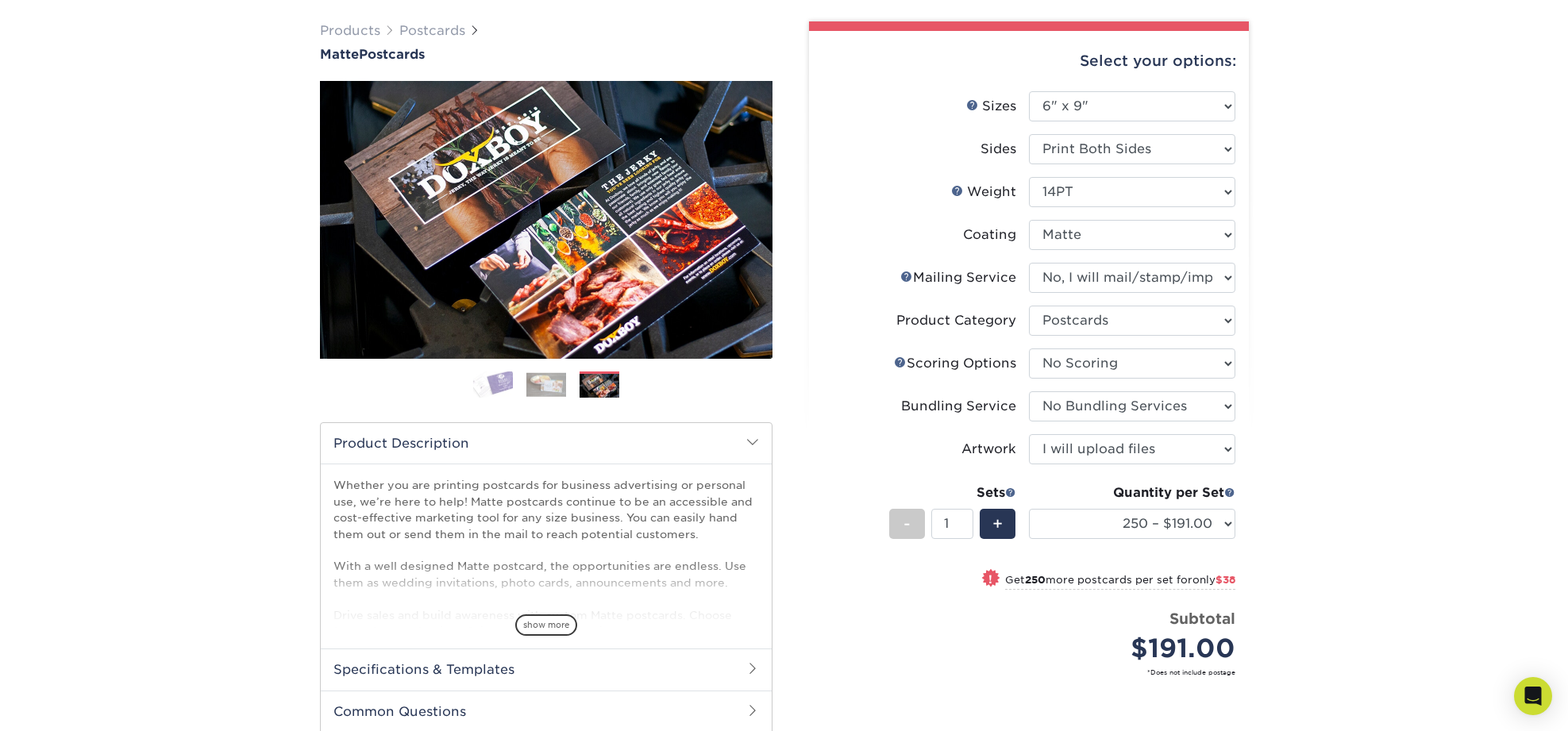
click at [1380, 474] on div "Products Postcards Matte Postcards Next $" at bounding box center [784, 453] width 1568 height 926
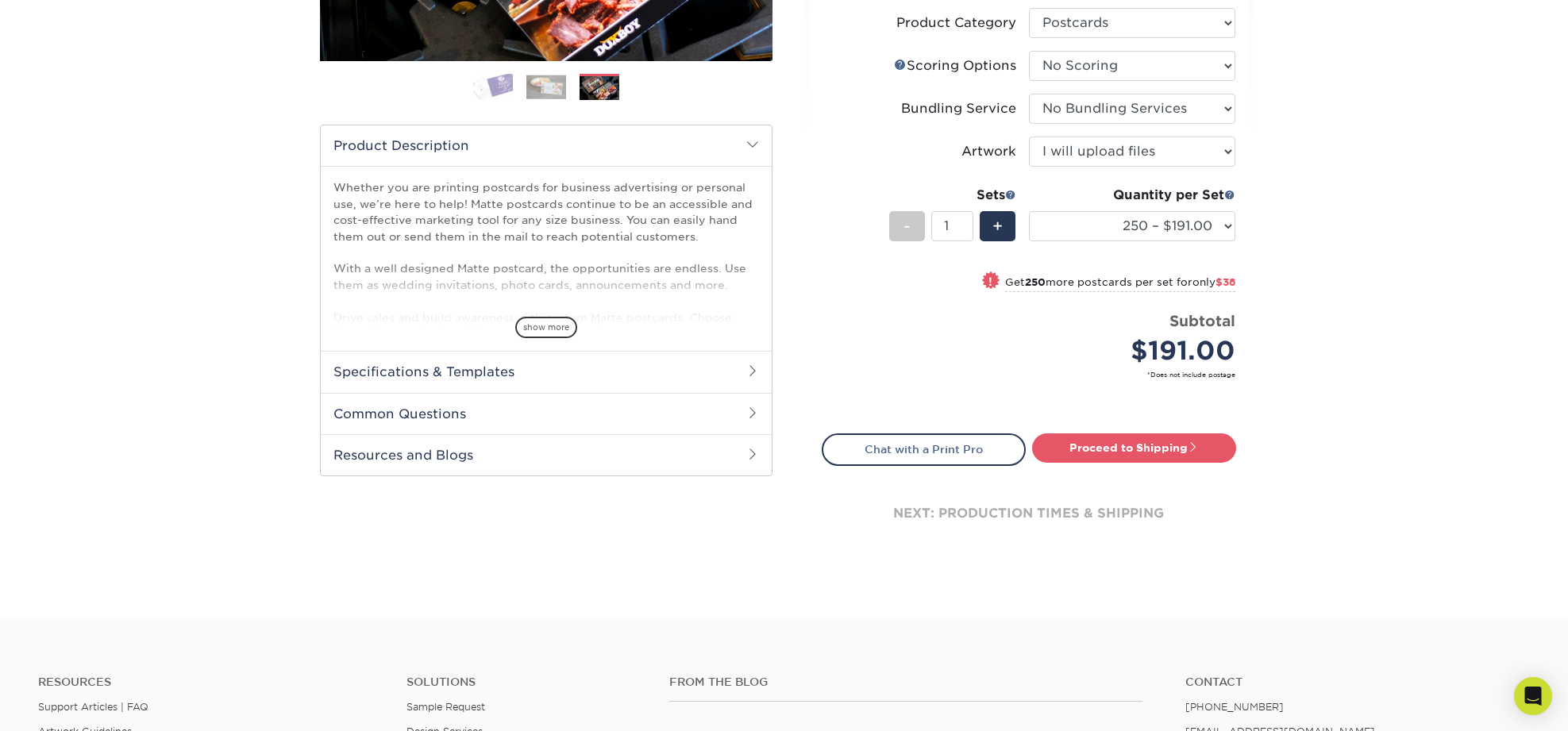
scroll to position [414, 0]
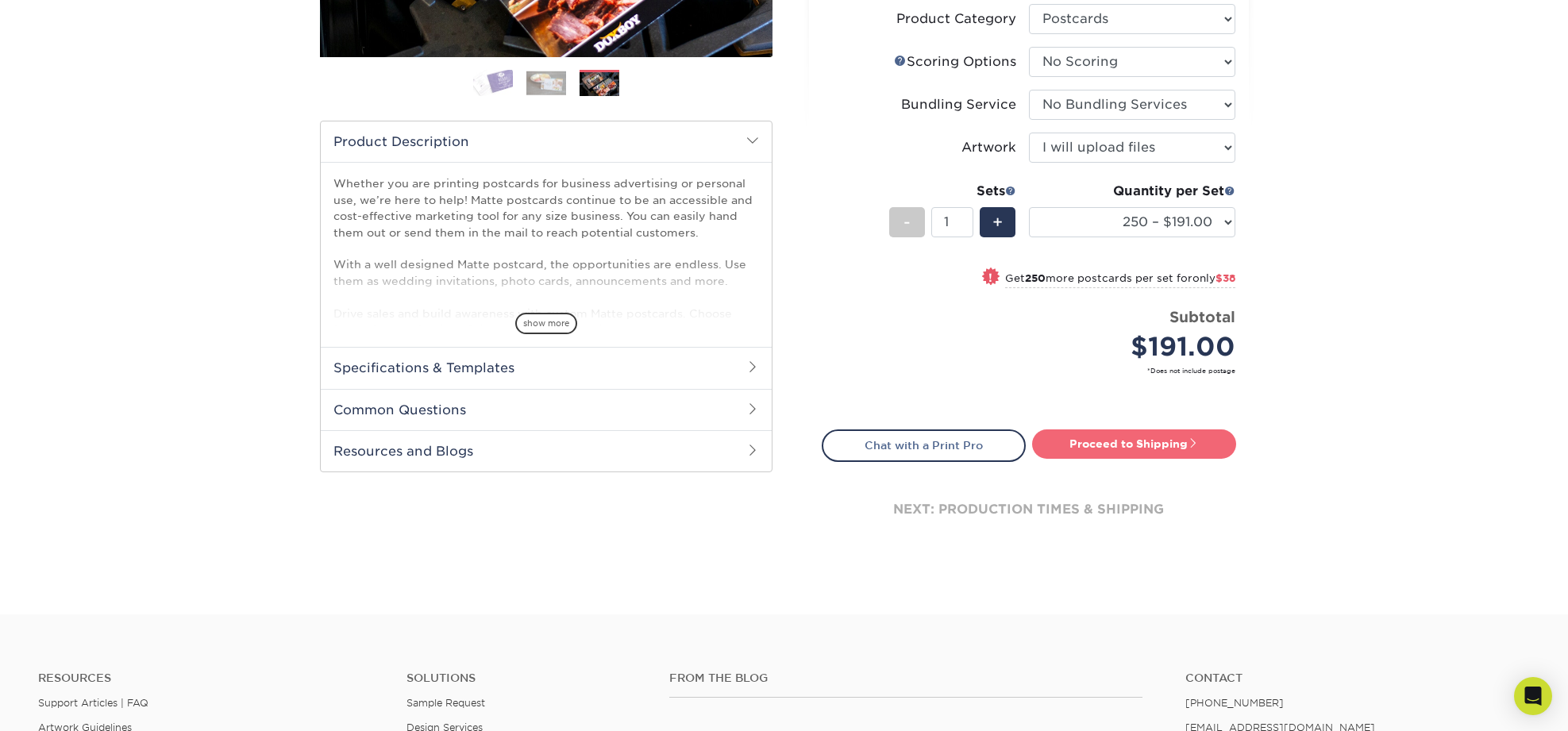
click at [1158, 443] on link "Proceed to Shipping" at bounding box center [1133, 444] width 204 height 29
type input "Set 1"
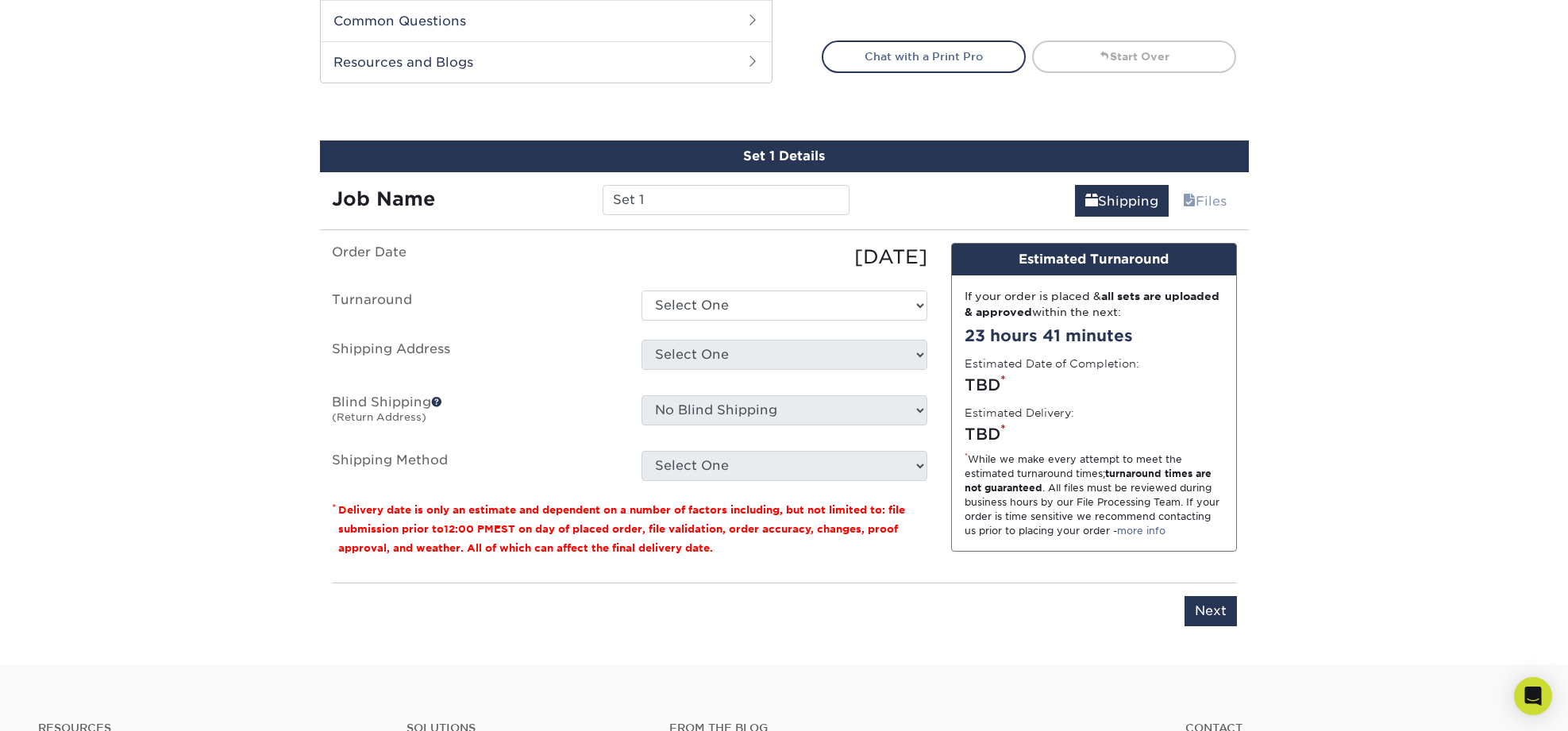
scroll to position [885, 0]
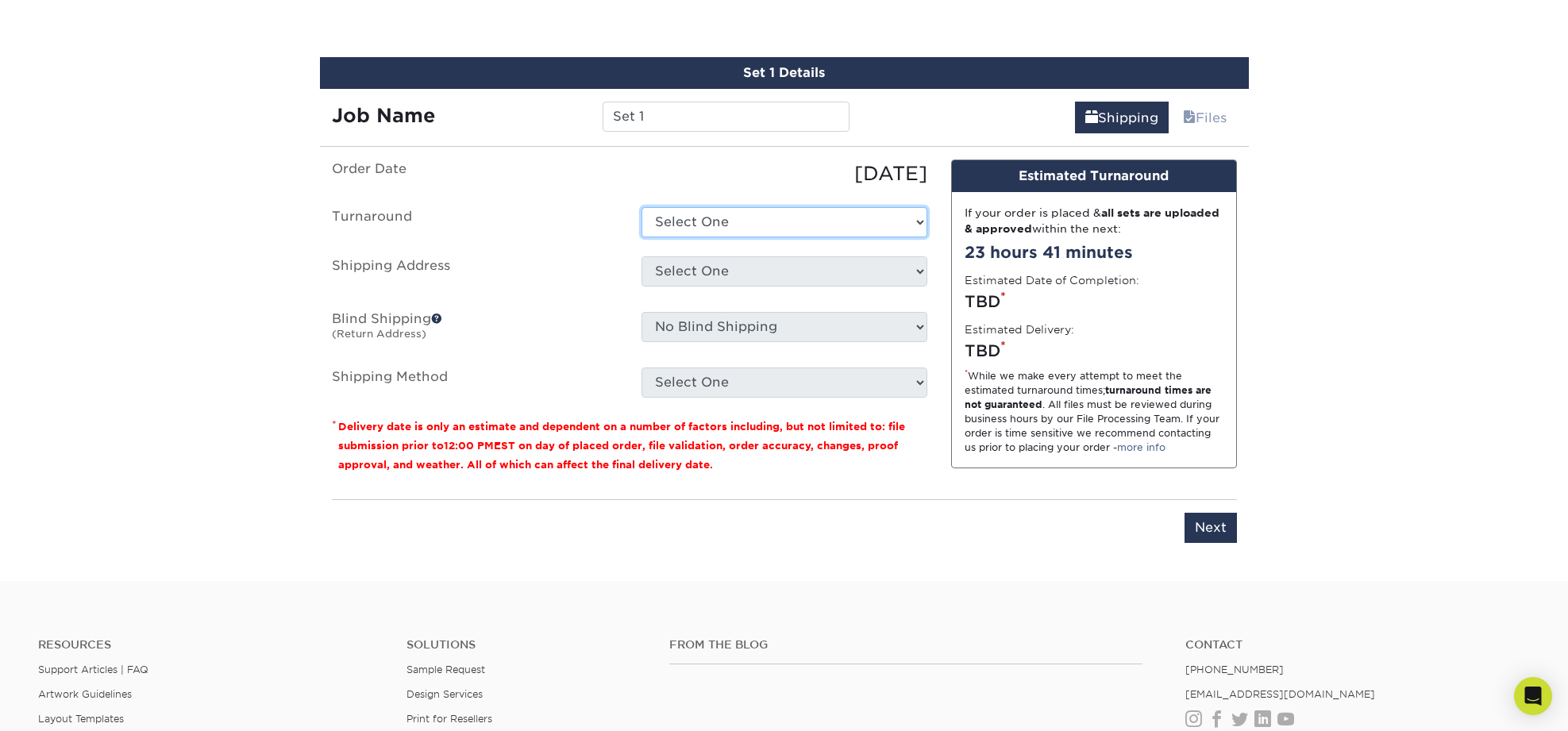
click at [888, 226] on select "Select One 2-4 Business Days 2 Day Next Business Day" at bounding box center [784, 223] width 286 height 31
select select "7c2dd113-b292-4ac8-8566-aa04770decea"
click at [641, 207] on select "Select One 2-4 Business Days 2 Day Next Business Day" at bounding box center [784, 223] width 286 height 31
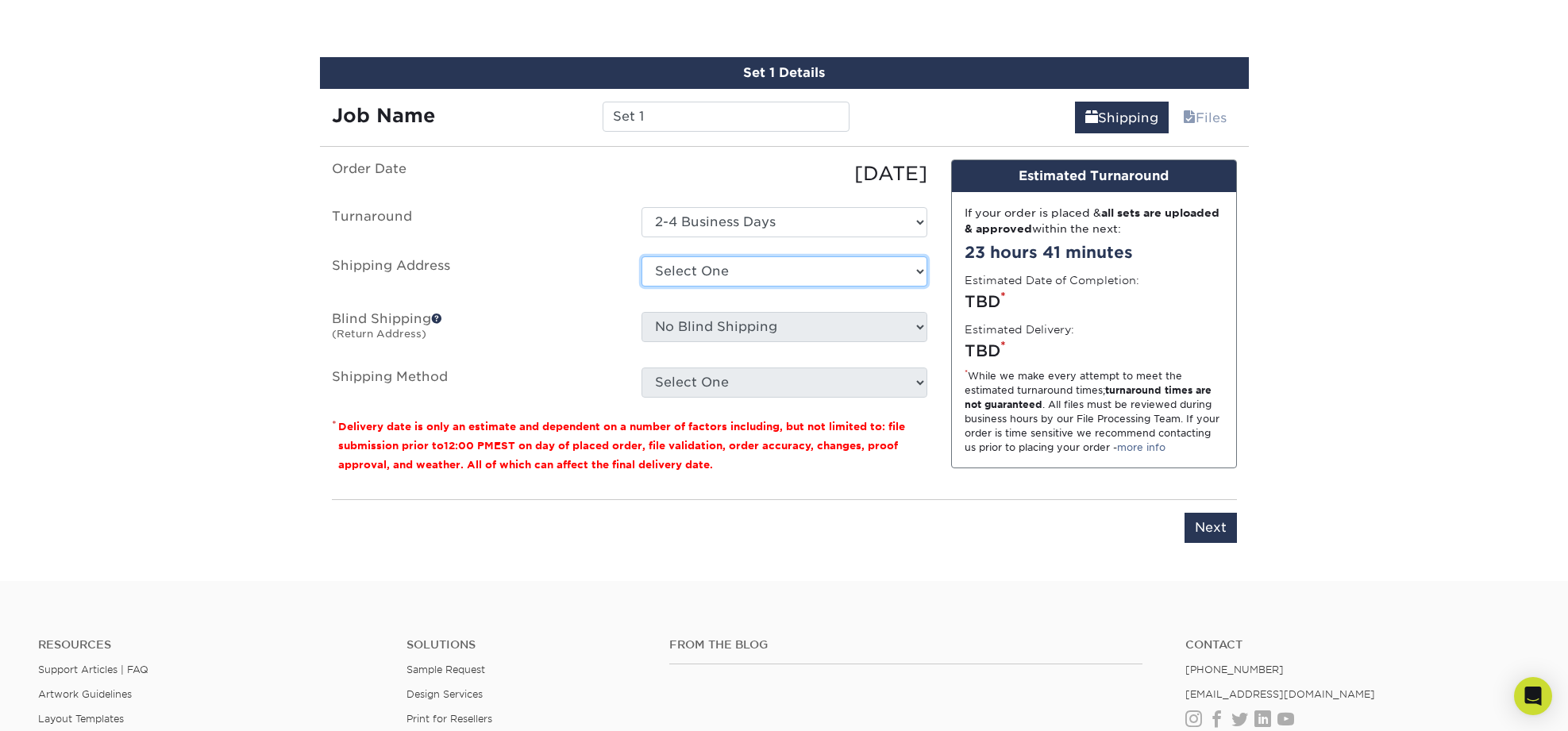
click at [886, 266] on select "Select One + Add New Address - Login" at bounding box center [784, 271] width 286 height 31
select select "newaddress"
click at [641, 256] on select "Select One + Add New Address - Login" at bounding box center [784, 271] width 286 height 31
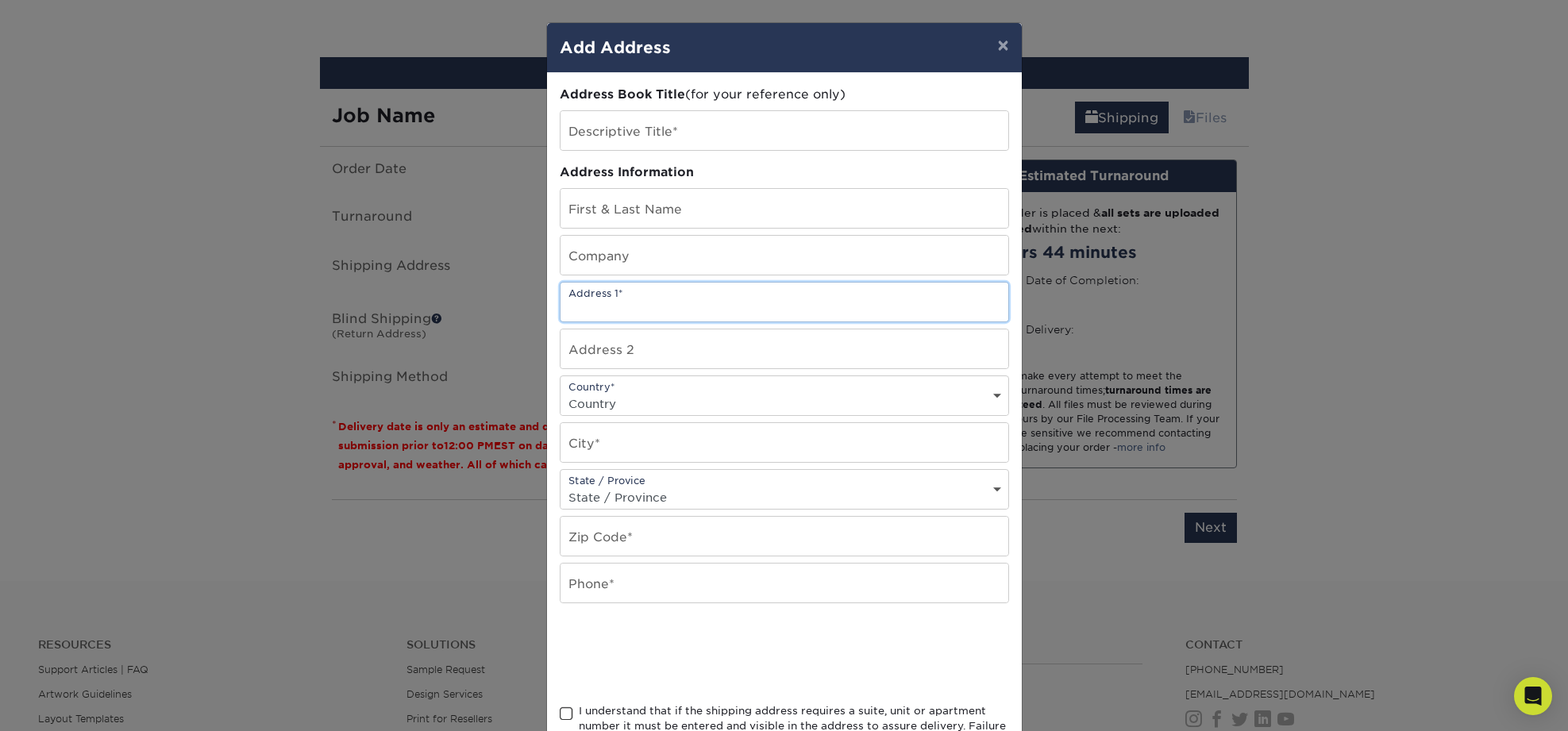
click at [727, 308] on input "text" at bounding box center [784, 302] width 448 height 39
type input "4010 Oleander Drive"
click at [632, 441] on input "text" at bounding box center [784, 442] width 448 height 39
type input "Wilmington"
click at [684, 500] on select "State / Province Alabama Alaska Arizona Arkansas California Colorado Connecticu…" at bounding box center [784, 498] width 448 height 23
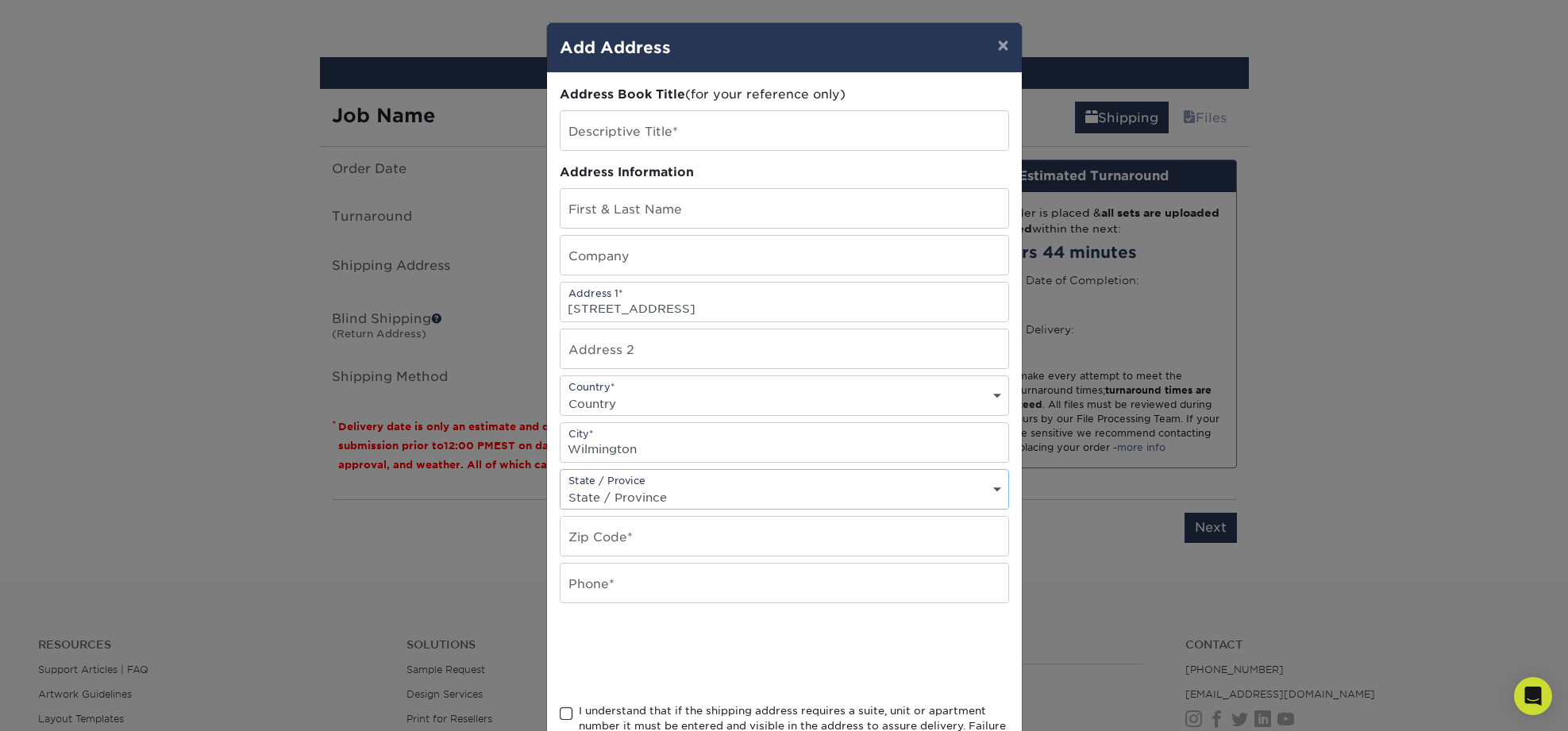
select select "NC"
click at [560, 486] on select "State / Province Alabama Alaska Arizona Arkansas California Colorado Connecticu…" at bounding box center [784, 498] width 448 height 23
click at [654, 535] on input "text" at bounding box center [784, 535] width 448 height 39
type input "28403"
click at [610, 590] on input "text" at bounding box center [784, 583] width 448 height 39
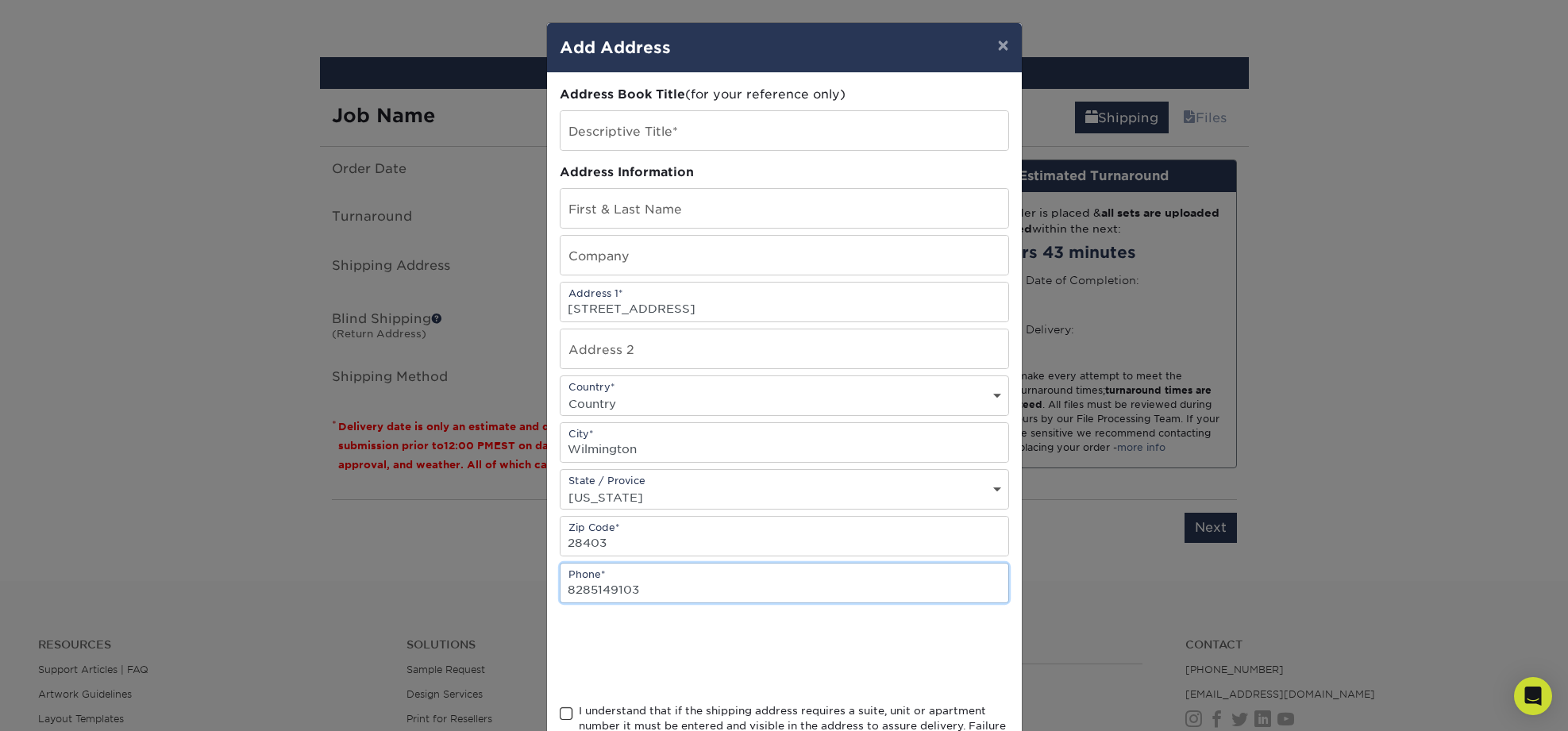
type input "8285149103"
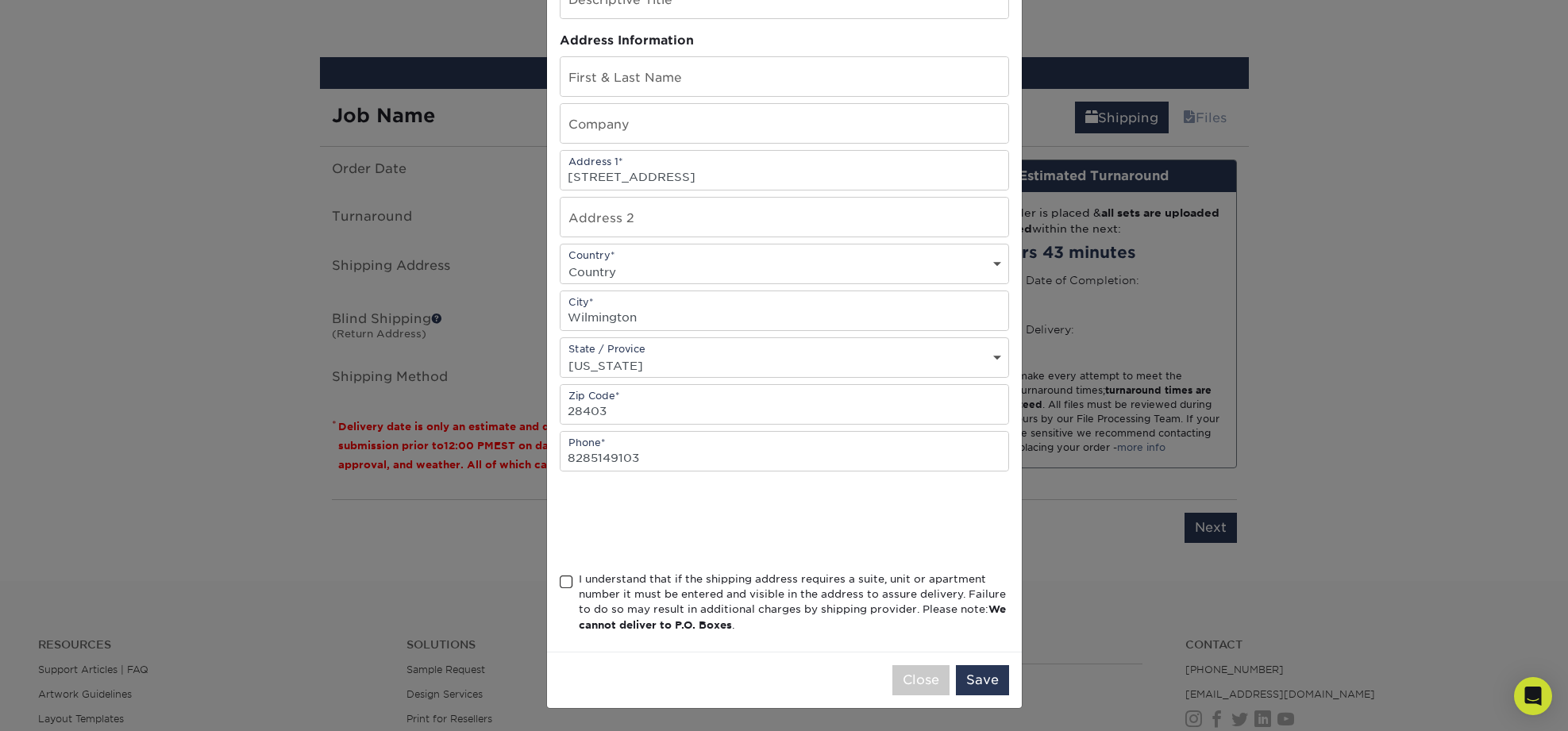
click at [563, 580] on span at bounding box center [566, 582] width 13 height 15
click at [0, 0] on input "I understand that if the shipping address requires a suite, unit or apartment n…" at bounding box center [0, 0] width 0 height 0
click at [987, 675] on button "Save" at bounding box center [982, 681] width 53 height 31
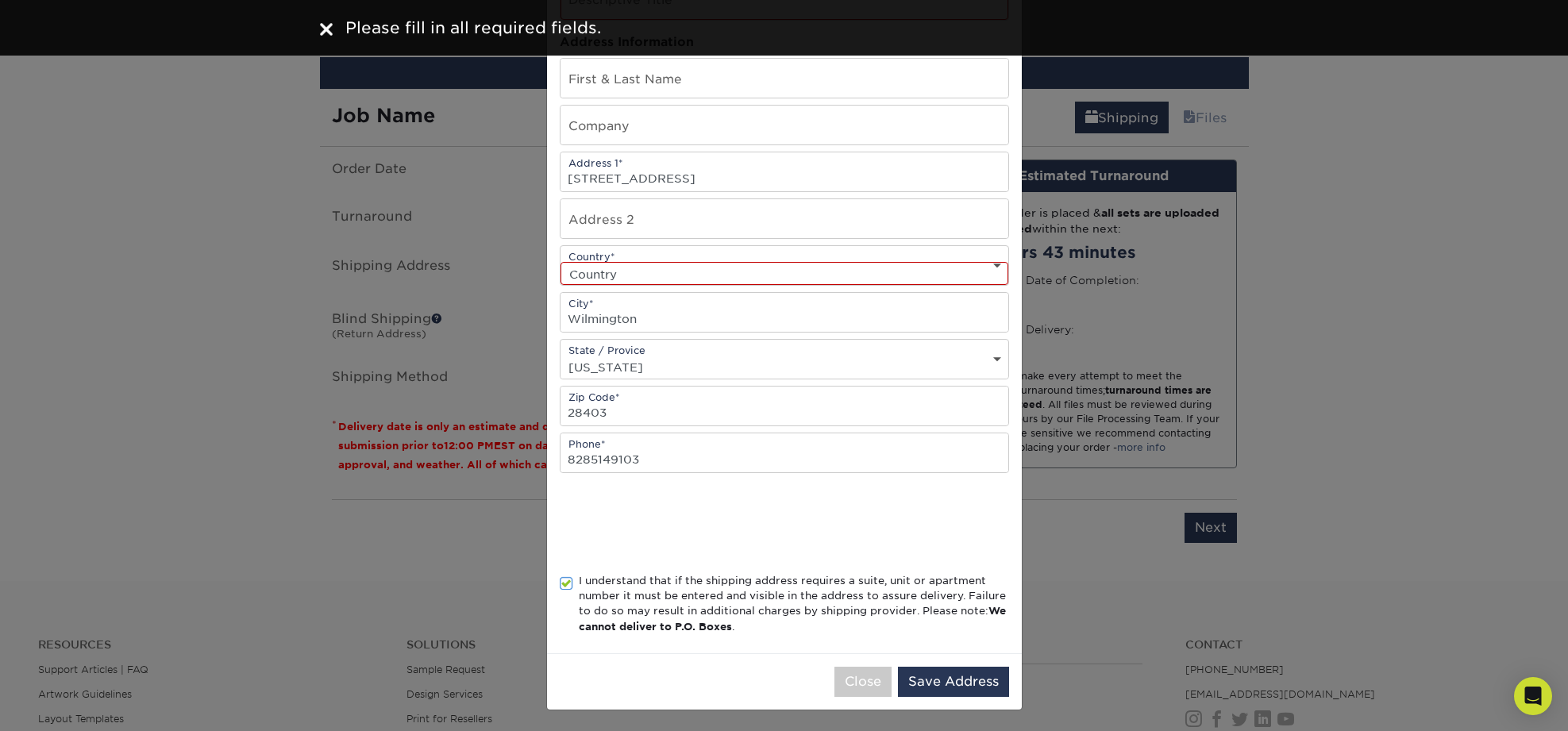
click at [781, 268] on select "Country United States Canada ----------------------------- Afghanistan Albania …" at bounding box center [784, 274] width 448 height 23
select select "US"
click at [560, 262] on select "Country United States Canada ----------------------------- Afghanistan Albania …" at bounding box center [784, 274] width 448 height 23
click at [961, 682] on button "Save Address" at bounding box center [954, 682] width 111 height 31
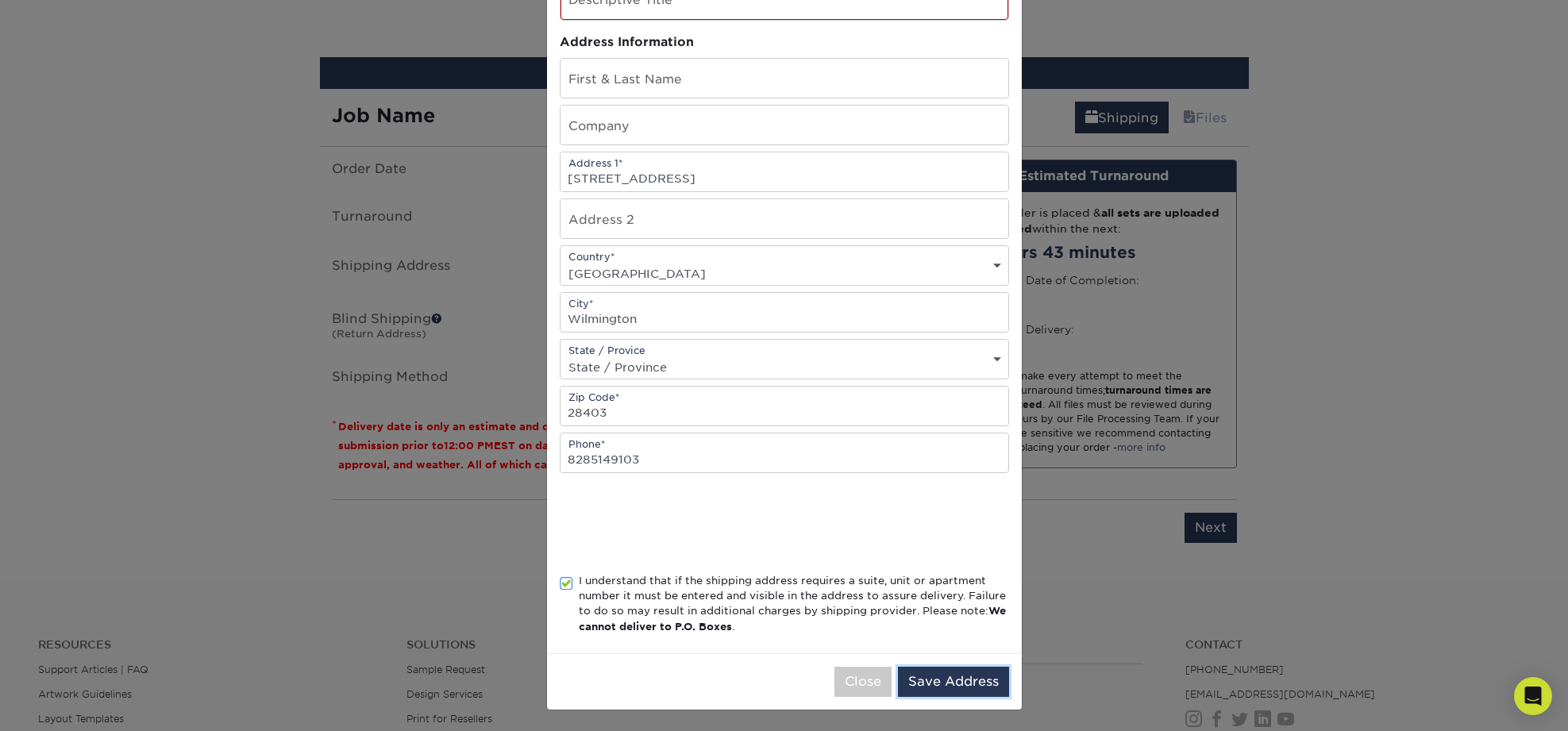
scroll to position [0, 0]
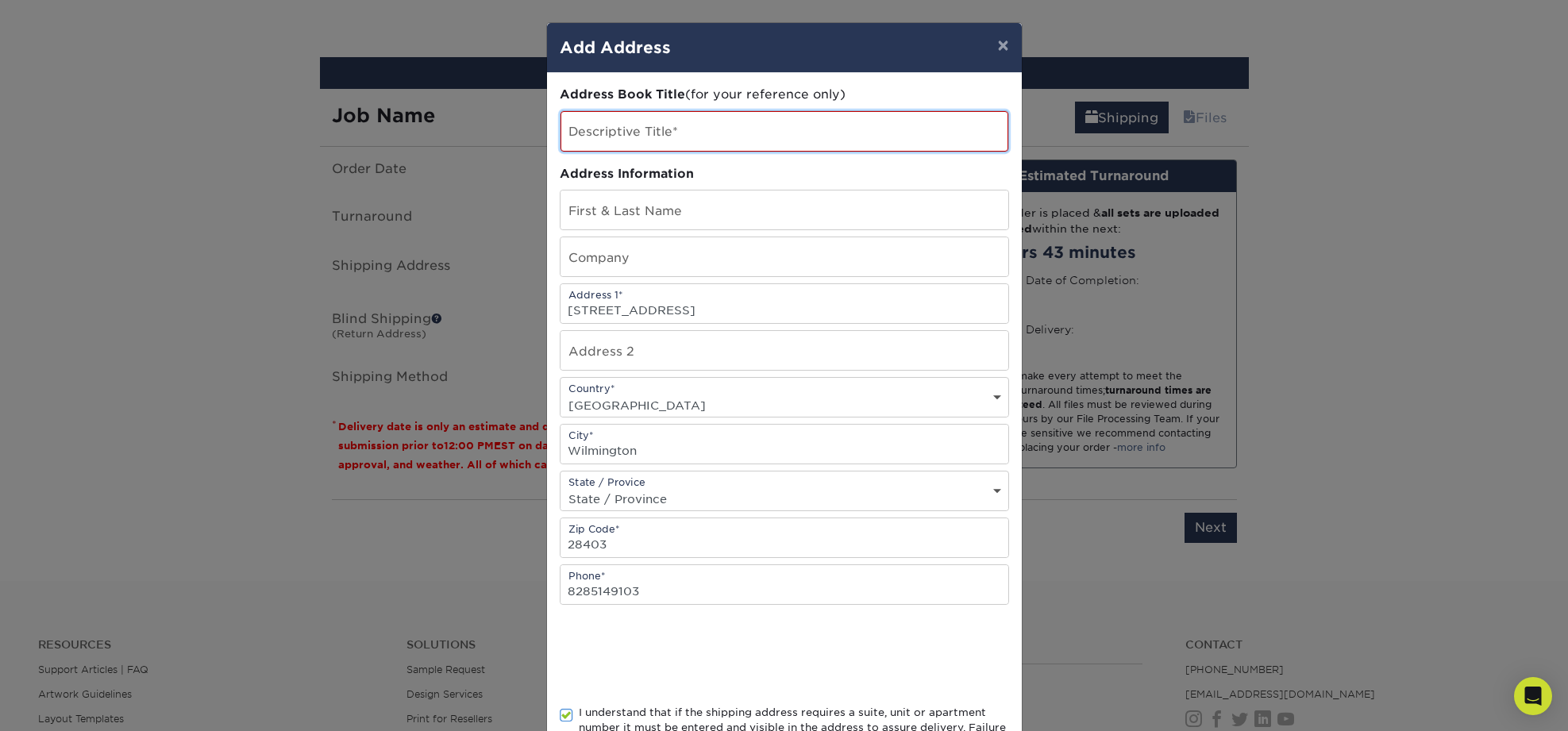
click at [708, 137] on input "text" at bounding box center [784, 131] width 448 height 40
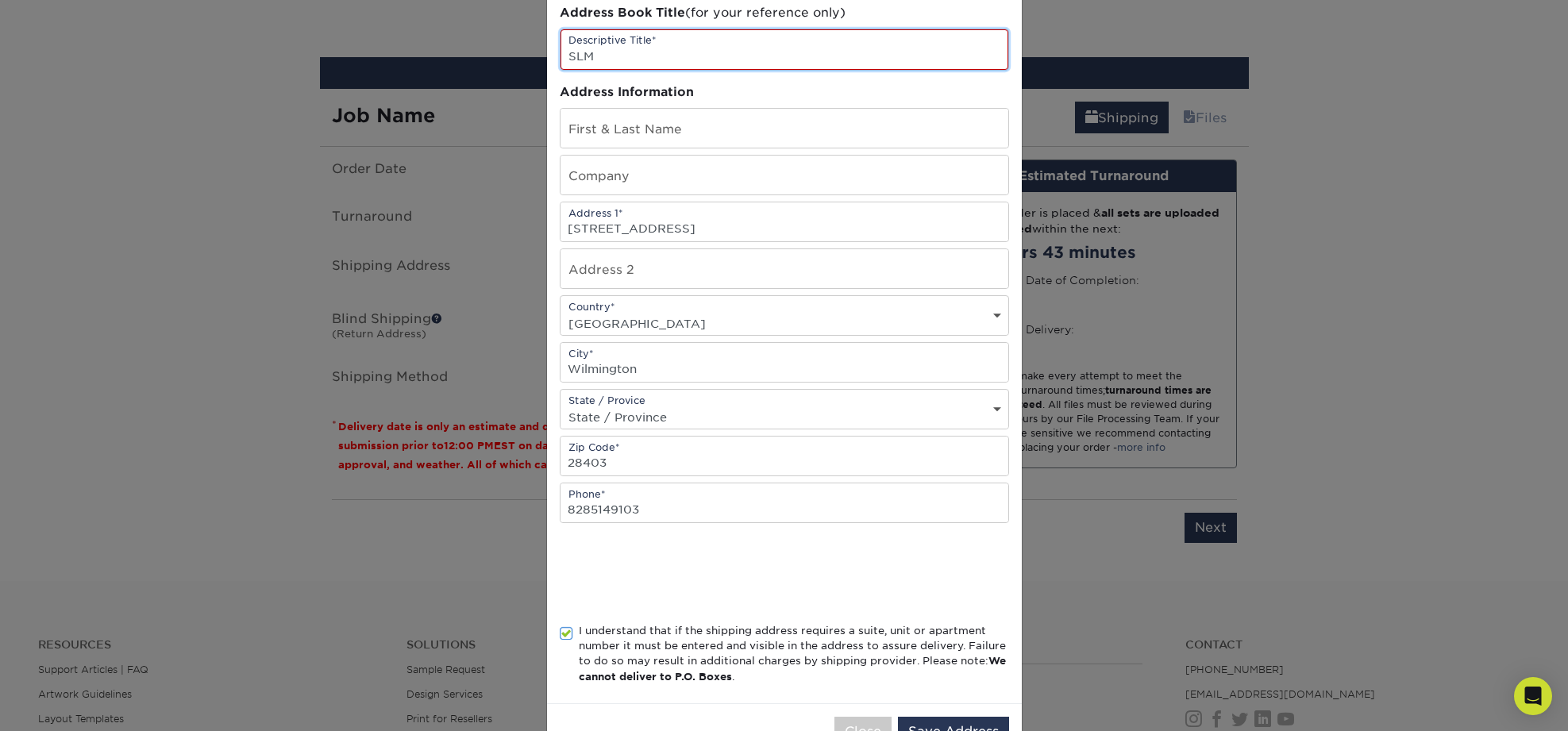
scroll to position [133, 0]
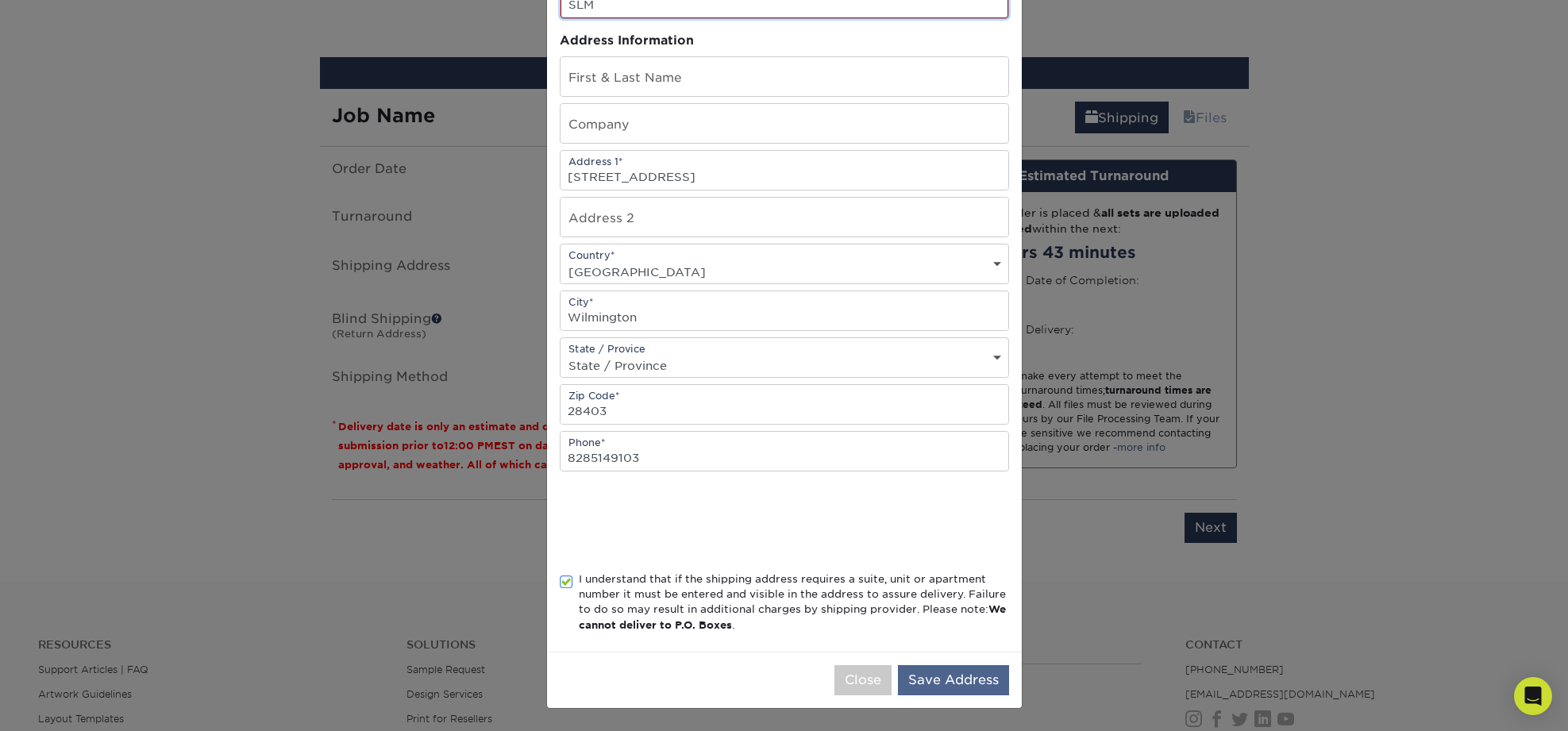
type input "SLM"
click at [964, 674] on button "Save Address" at bounding box center [954, 681] width 111 height 31
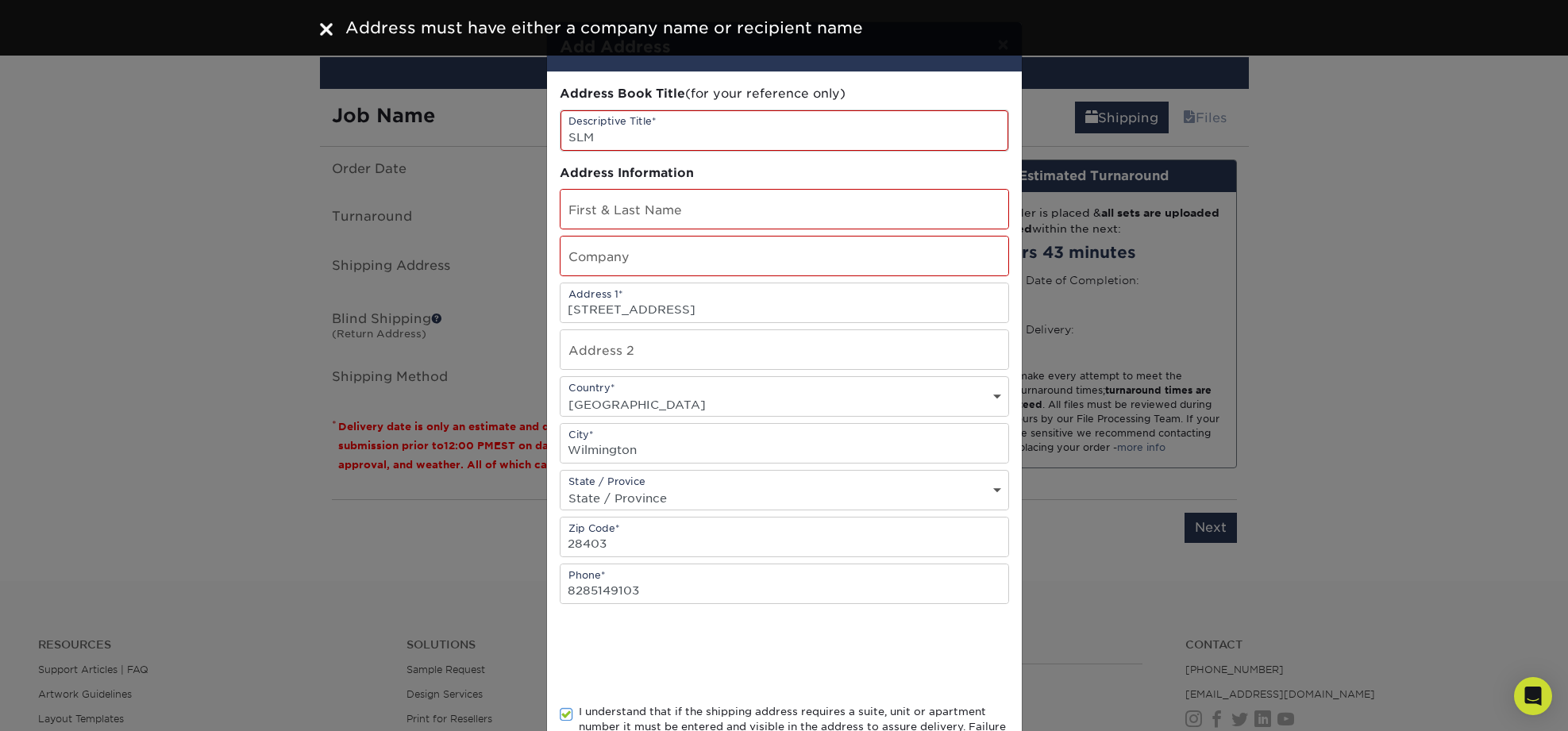
scroll to position [0, 0]
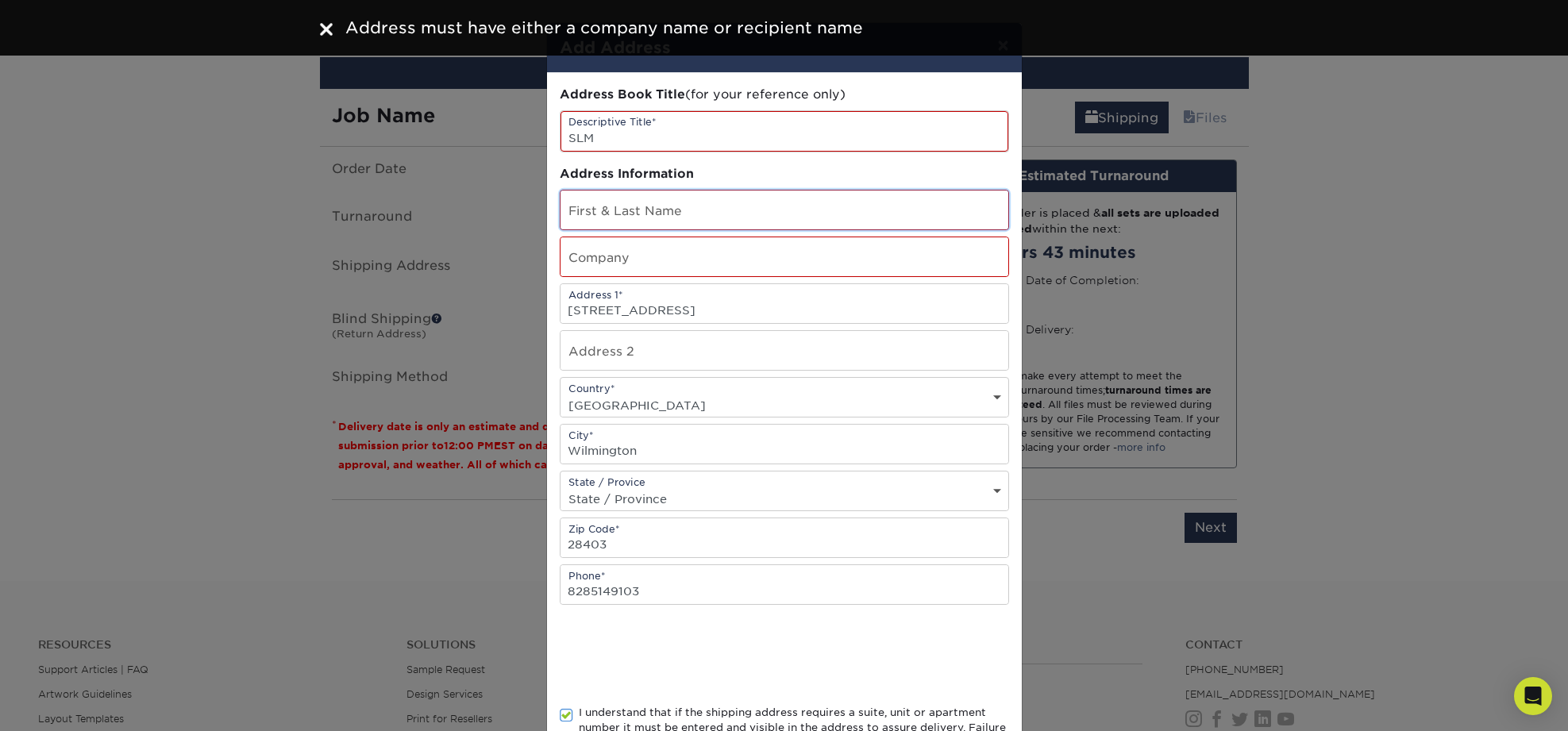
click at [680, 208] on input "text" at bounding box center [784, 209] width 448 height 39
click at [686, 268] on input "text" at bounding box center [784, 256] width 448 height 39
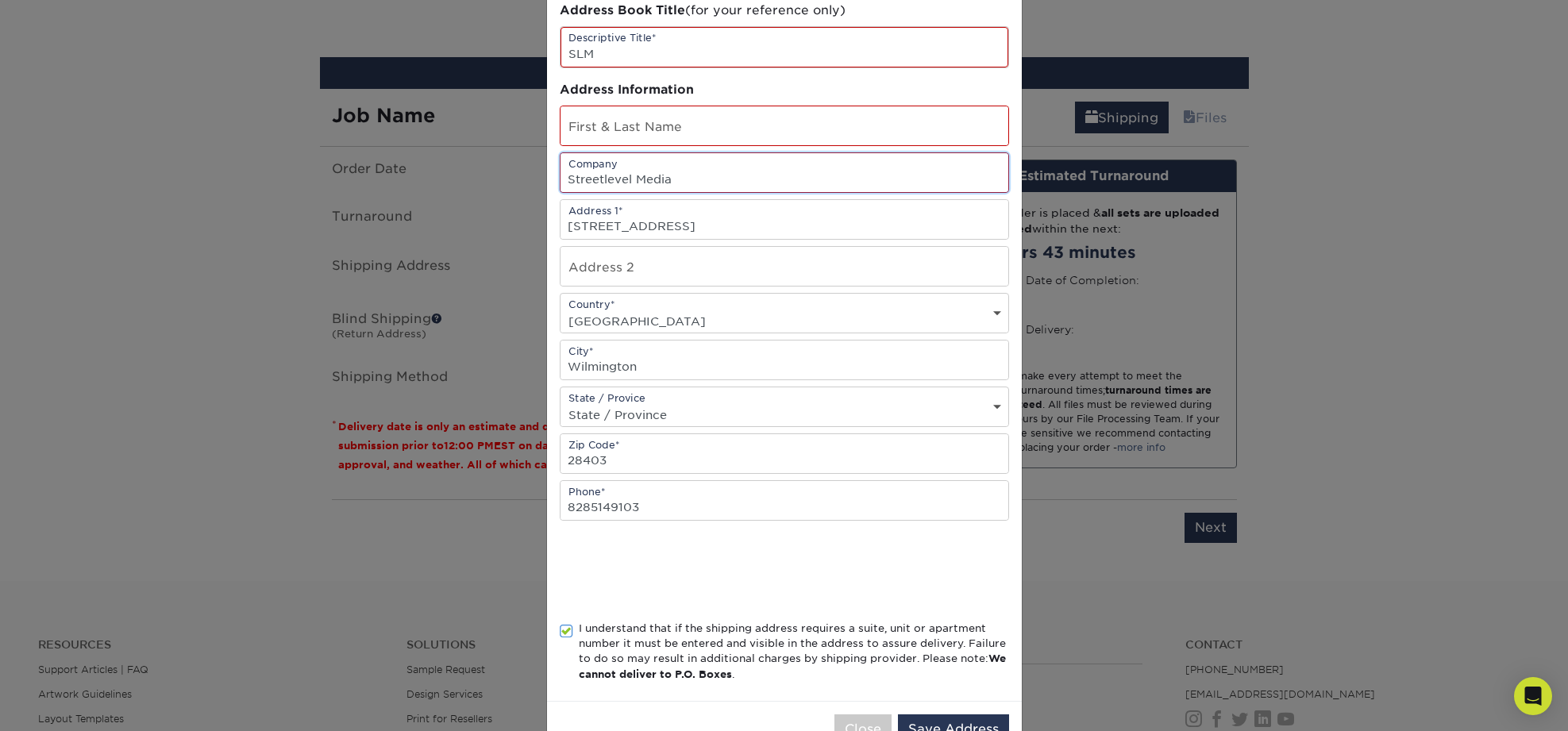
scroll to position [133, 0]
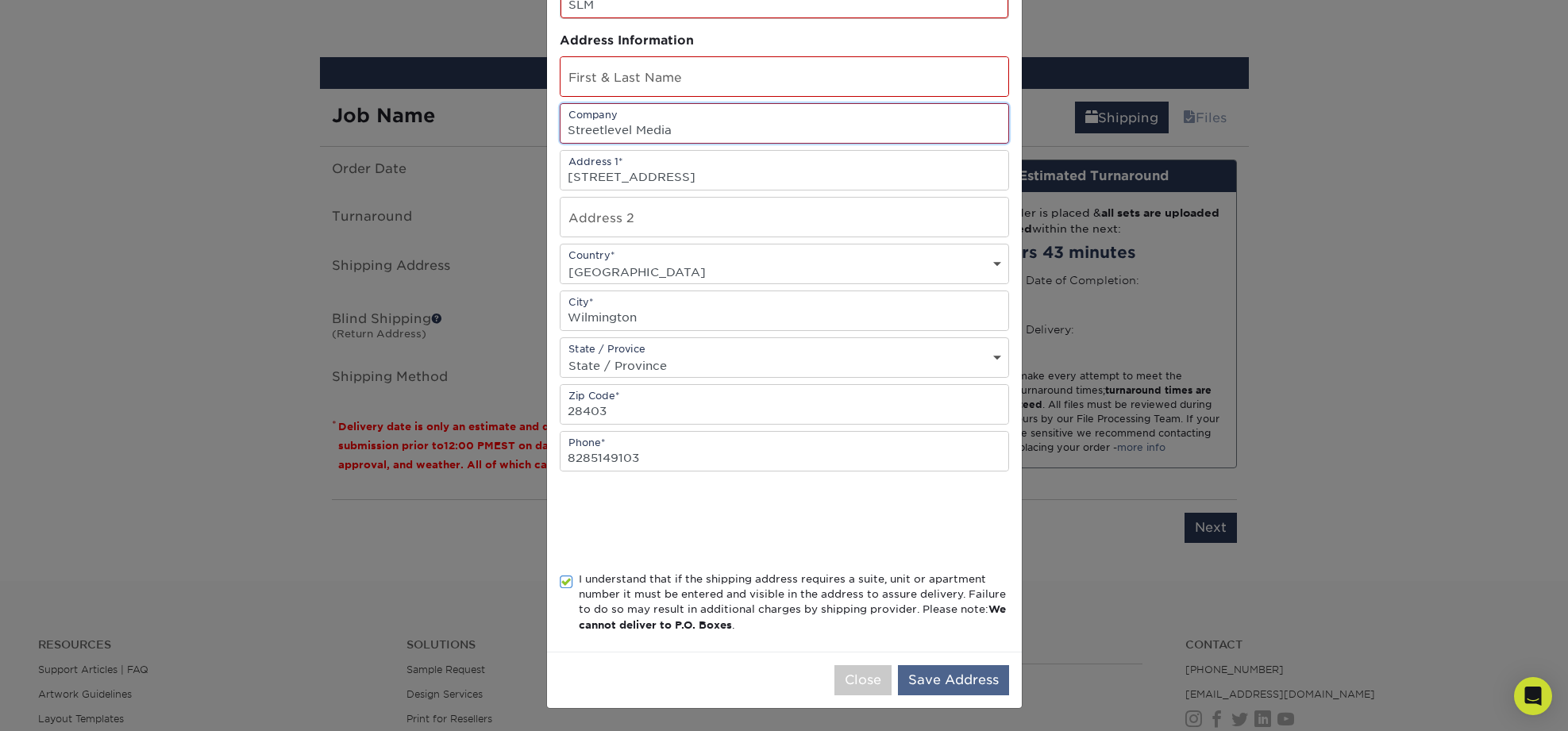
type input "Streetlevel Media"
click at [956, 685] on button "Save Address" at bounding box center [954, 681] width 111 height 31
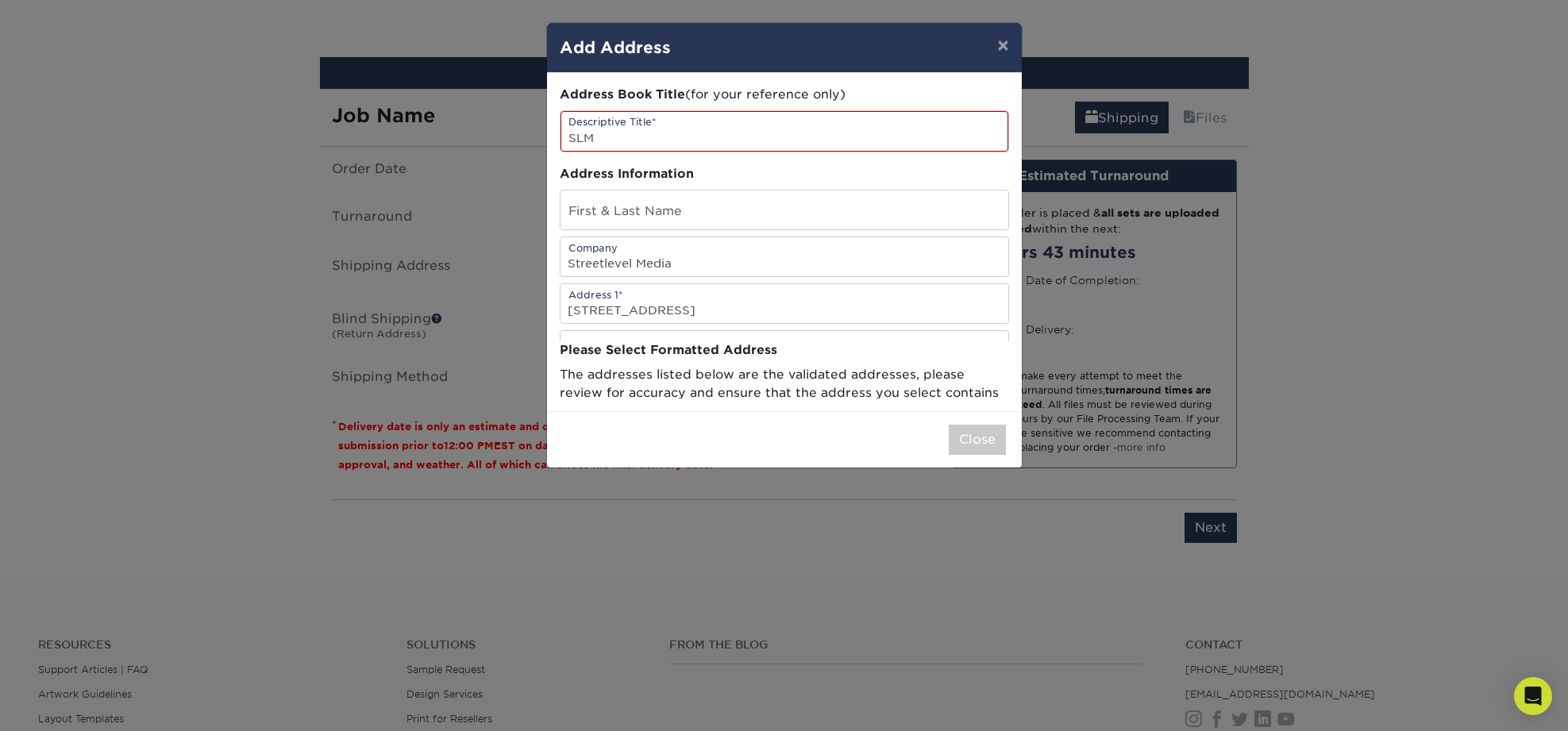
scroll to position [0, 0]
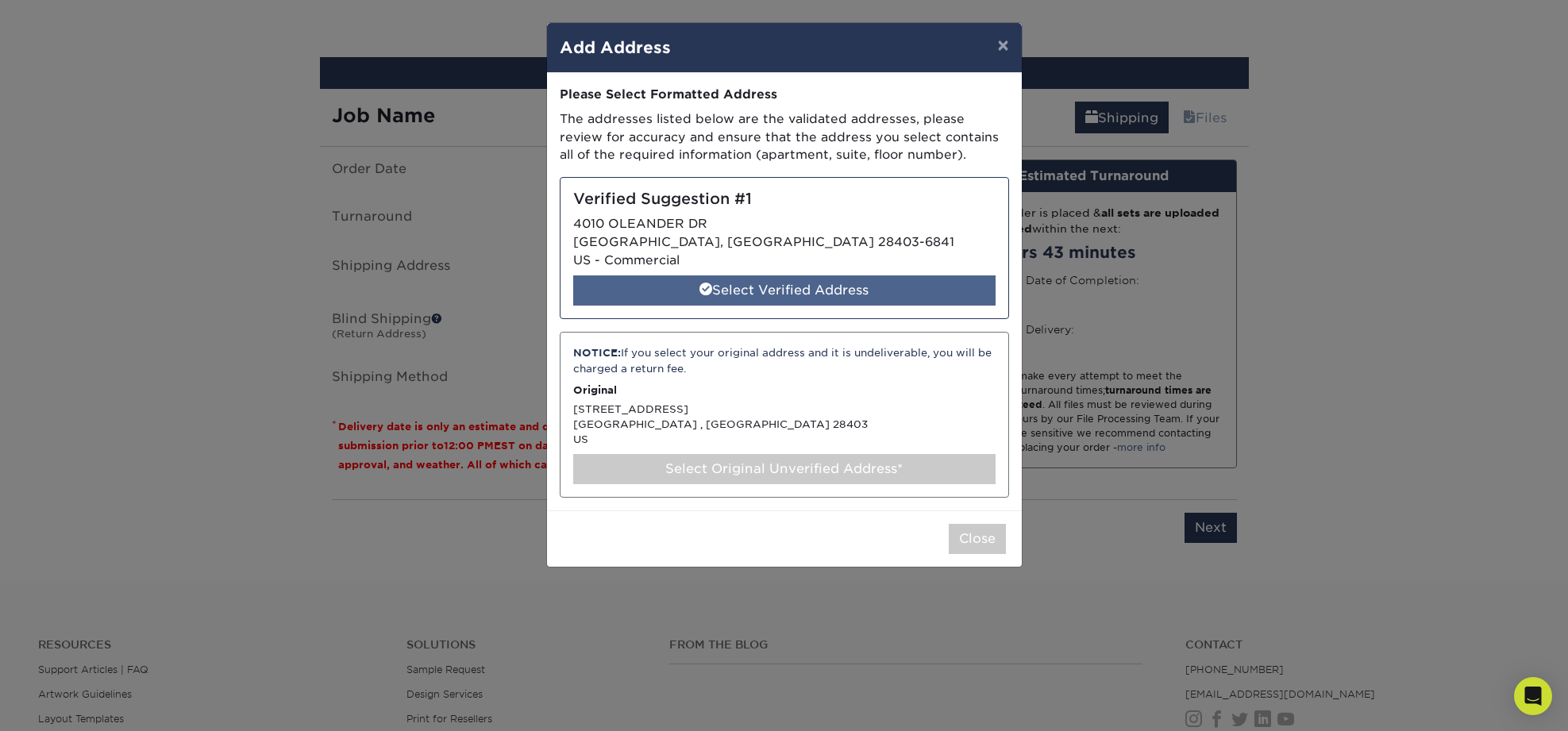
click at [788, 292] on div "Select Verified Address" at bounding box center [784, 291] width 422 height 31
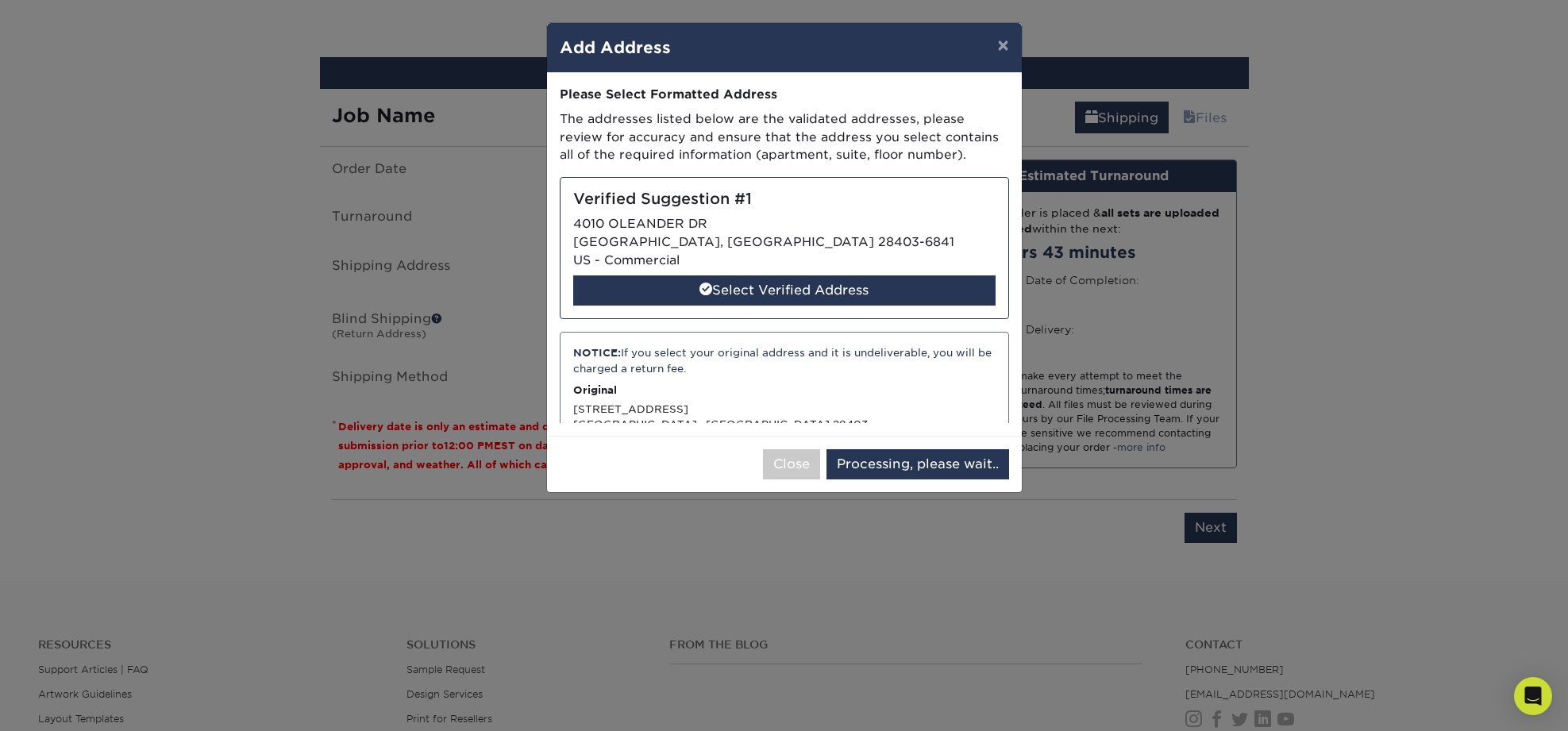
select select "286859"
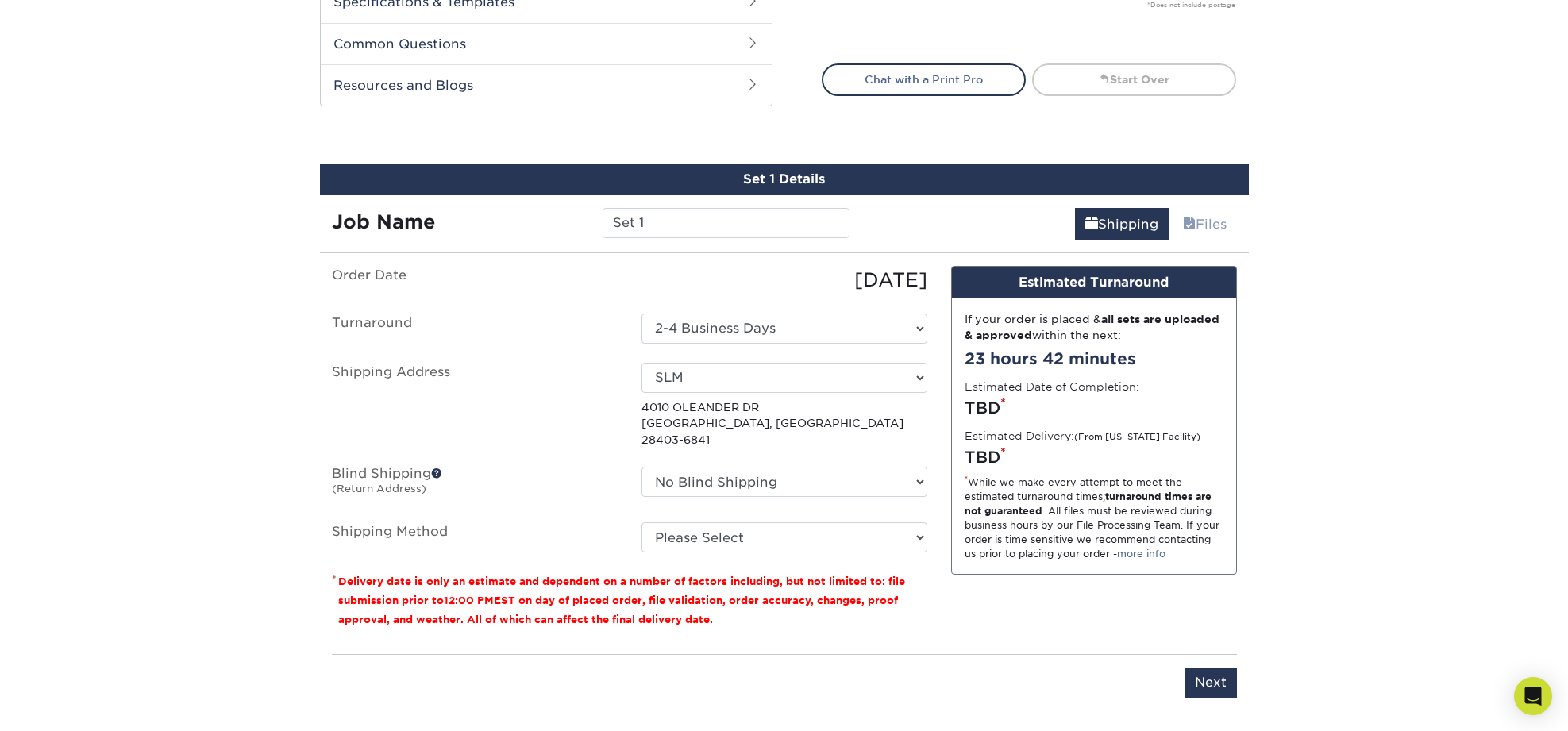
scroll to position [777, 0]
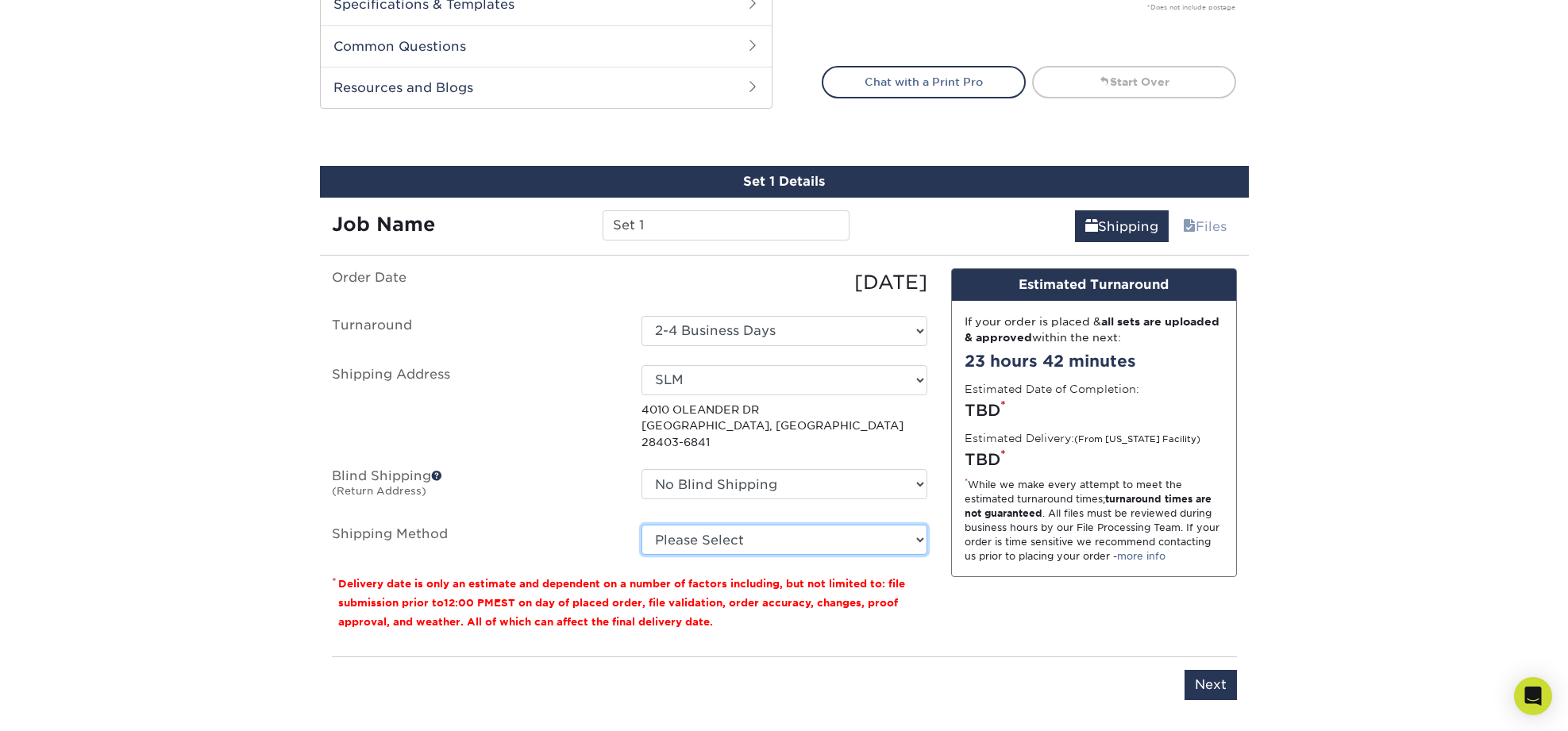
click at [885, 524] on select "Please Select Ground Shipping (+$24.10) 3 Day Shipping Service (+$29.75) 2 Day …" at bounding box center [784, 540] width 286 height 31
select select "03"
click at [641, 524] on select "Please Select Ground Shipping (+$24.10) 3 Day Shipping Service (+$29.75) 2 Day …" at bounding box center [784, 540] width 286 height 31
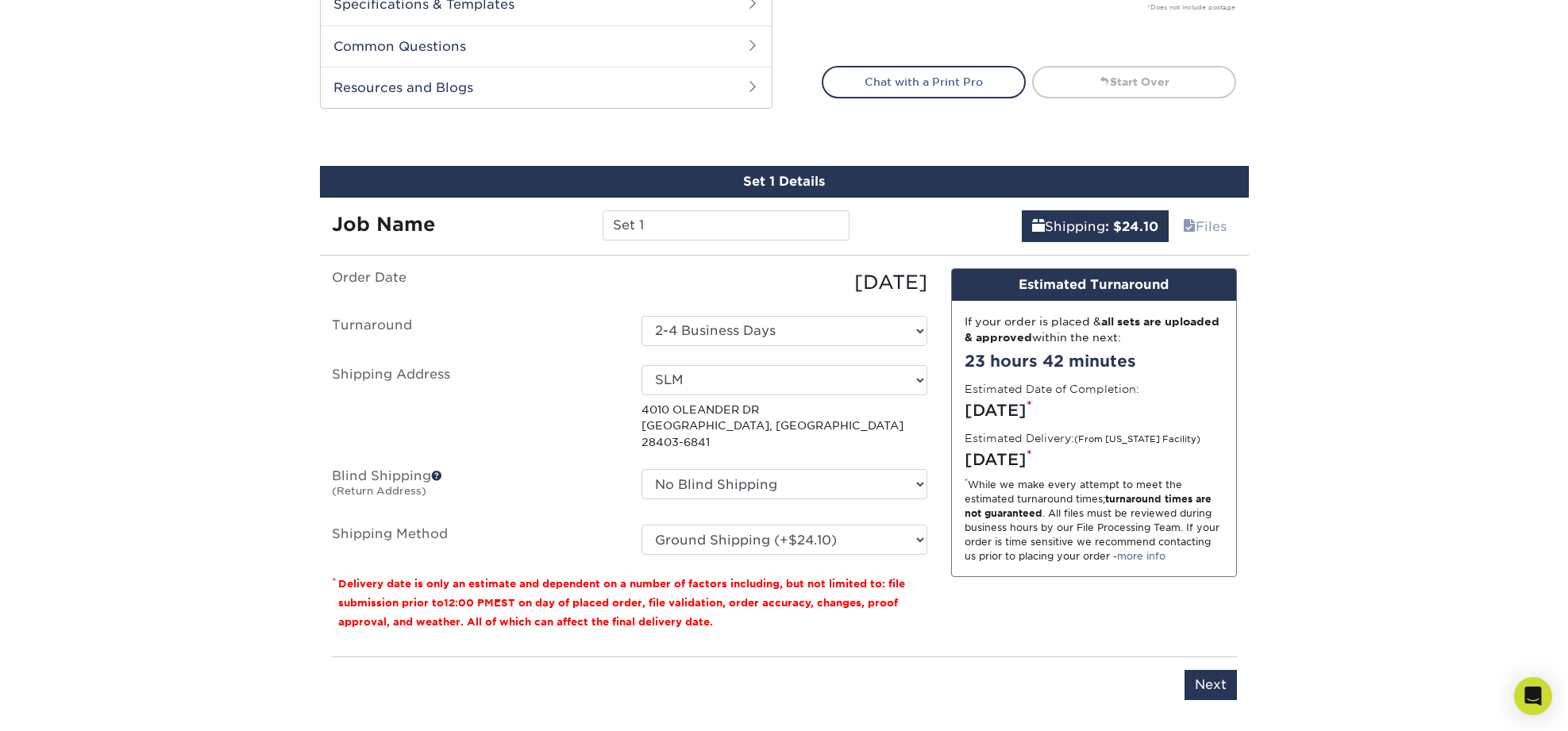
click at [1073, 363] on div "23 hours 42 minutes" at bounding box center [1094, 361] width 259 height 24
click at [869, 334] on select "Select One 2-4 Business Days 2 Day Next Business Day" at bounding box center [784, 331] width 286 height 31
select select "42e765ee-753e-45b4-844c-379e2da4c845"
click at [910, 524] on select "Please Select Ground Shipping (+$24.10) 3 Day Shipping Service (+$29.75) 2 Day …" at bounding box center [784, 540] width 286 height 31
select select "03"
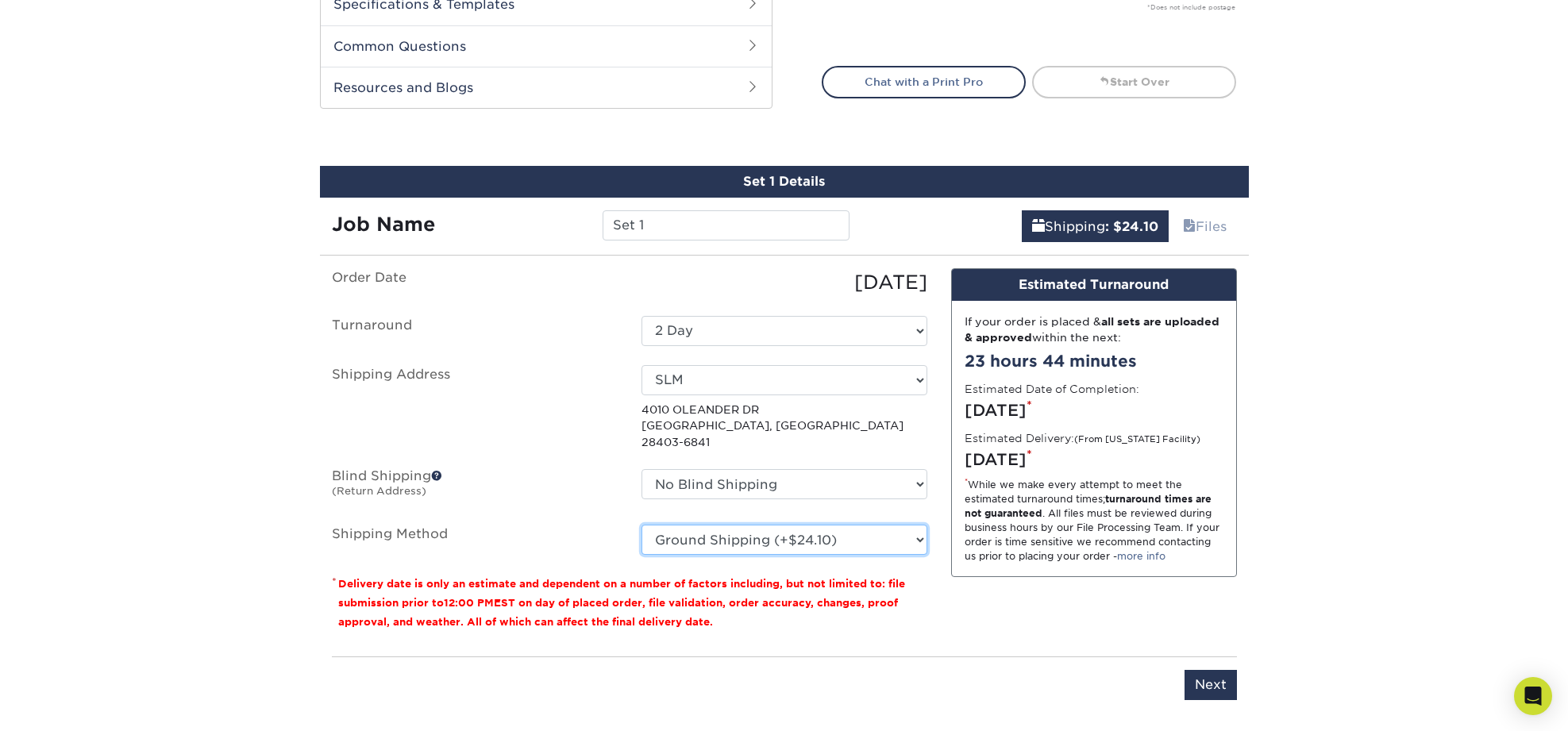
click at [641, 524] on select "Please Select Ground Shipping (+$24.10) 3 Day Shipping Service (+$29.75) 2 Day …" at bounding box center [784, 540] width 286 height 31
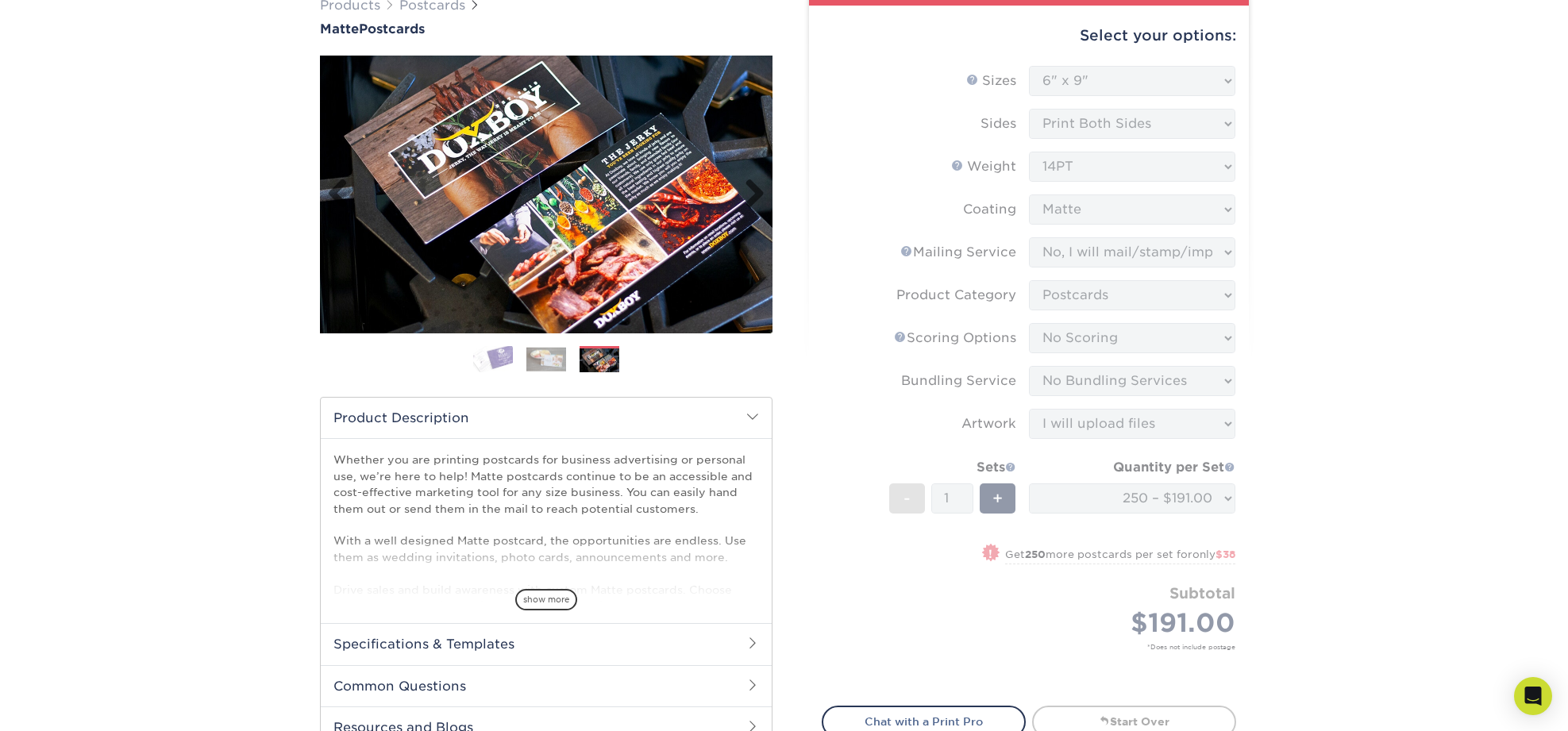
scroll to position [0, 0]
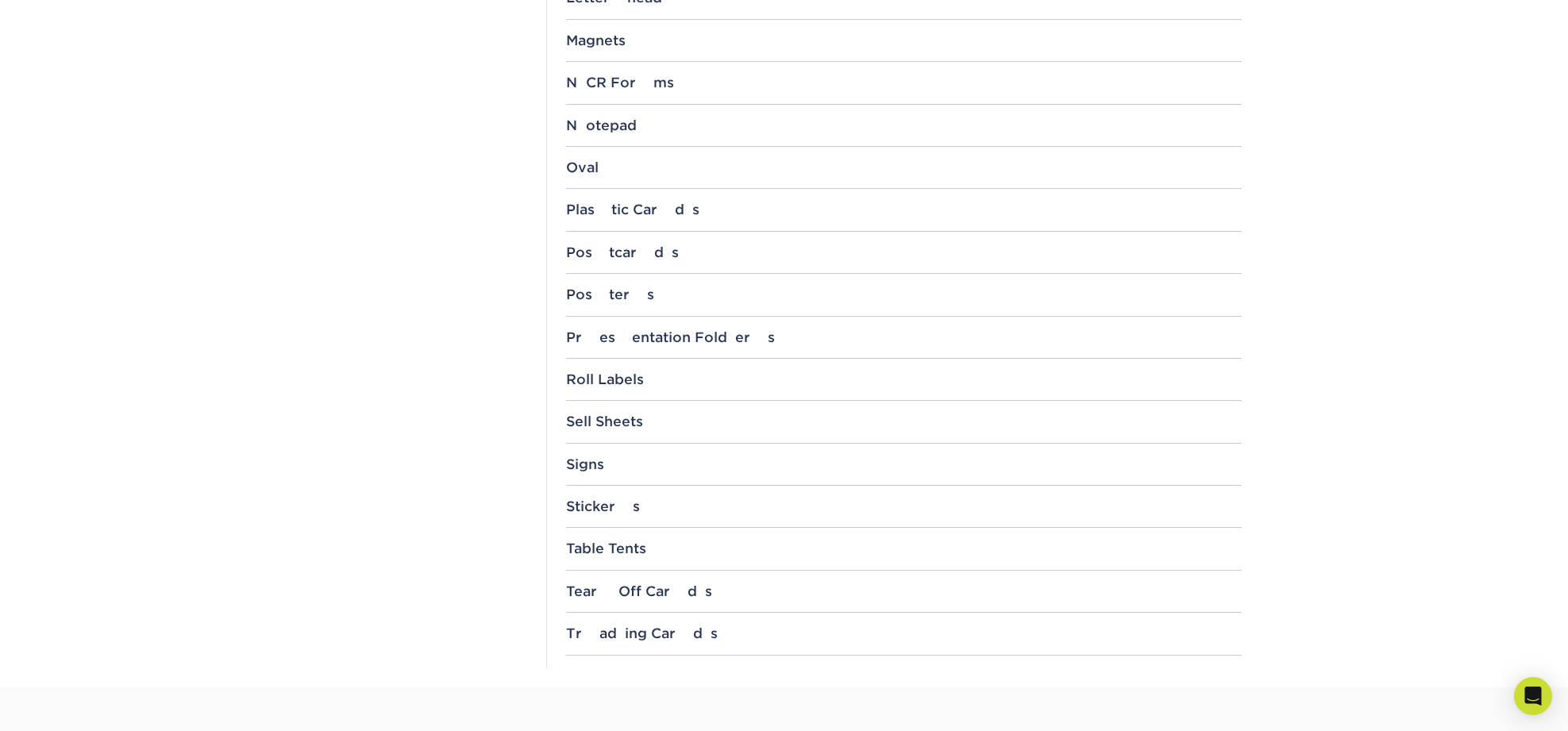
scroll to position [1501, 0]
click at [613, 254] on div "Postcards" at bounding box center [903, 251] width 675 height 16
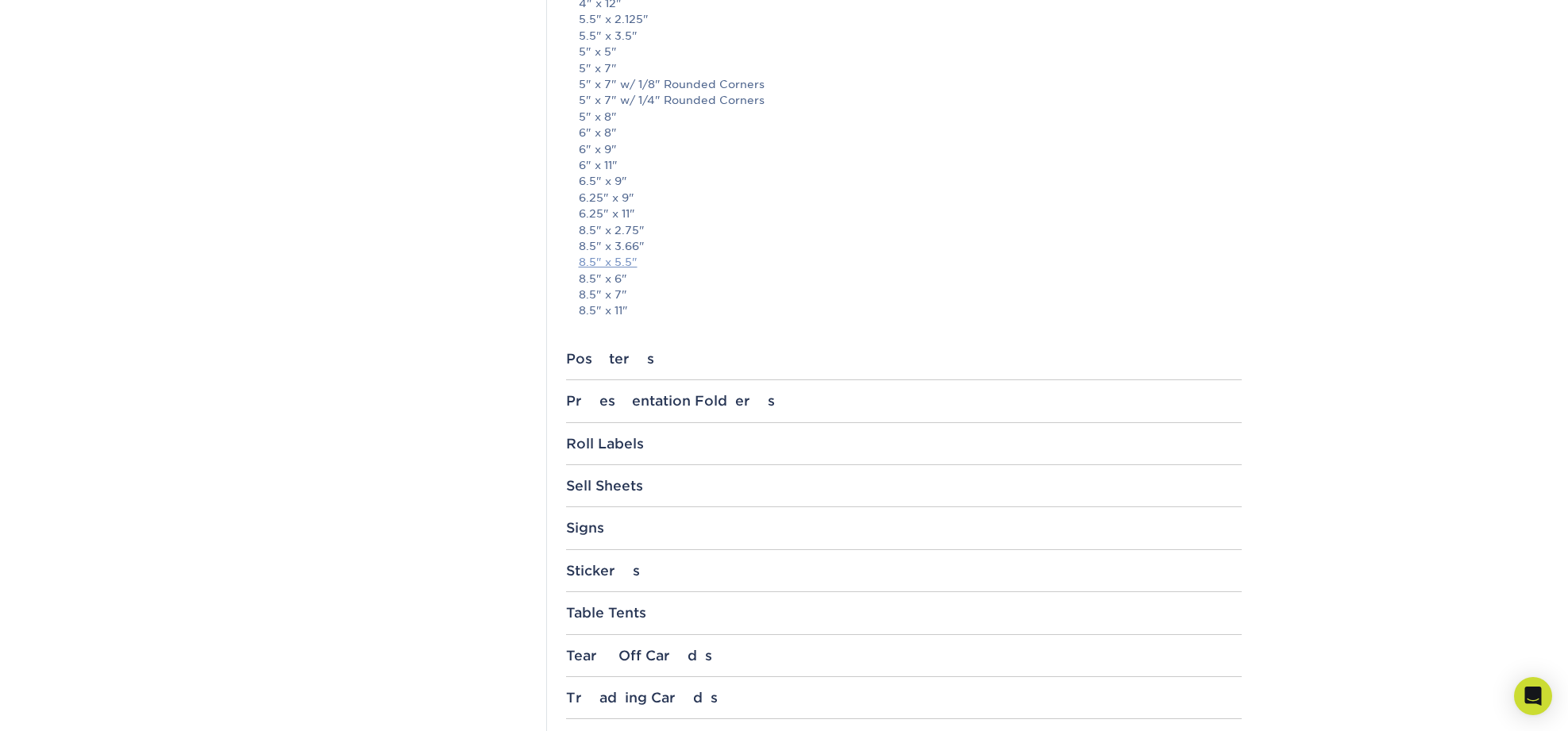
scroll to position [2246, 0]
